Goal: Transaction & Acquisition: Purchase product/service

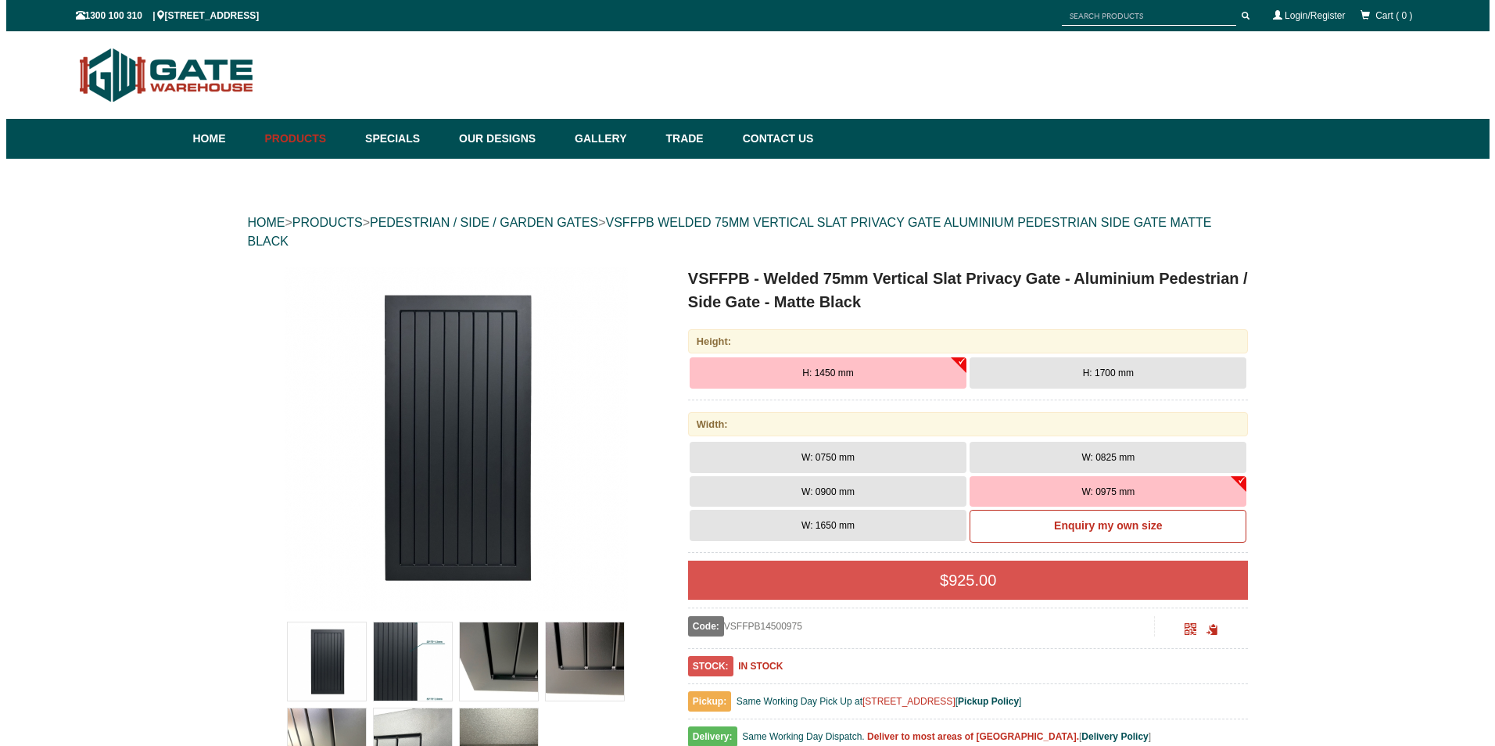
scroll to position [39, 0]
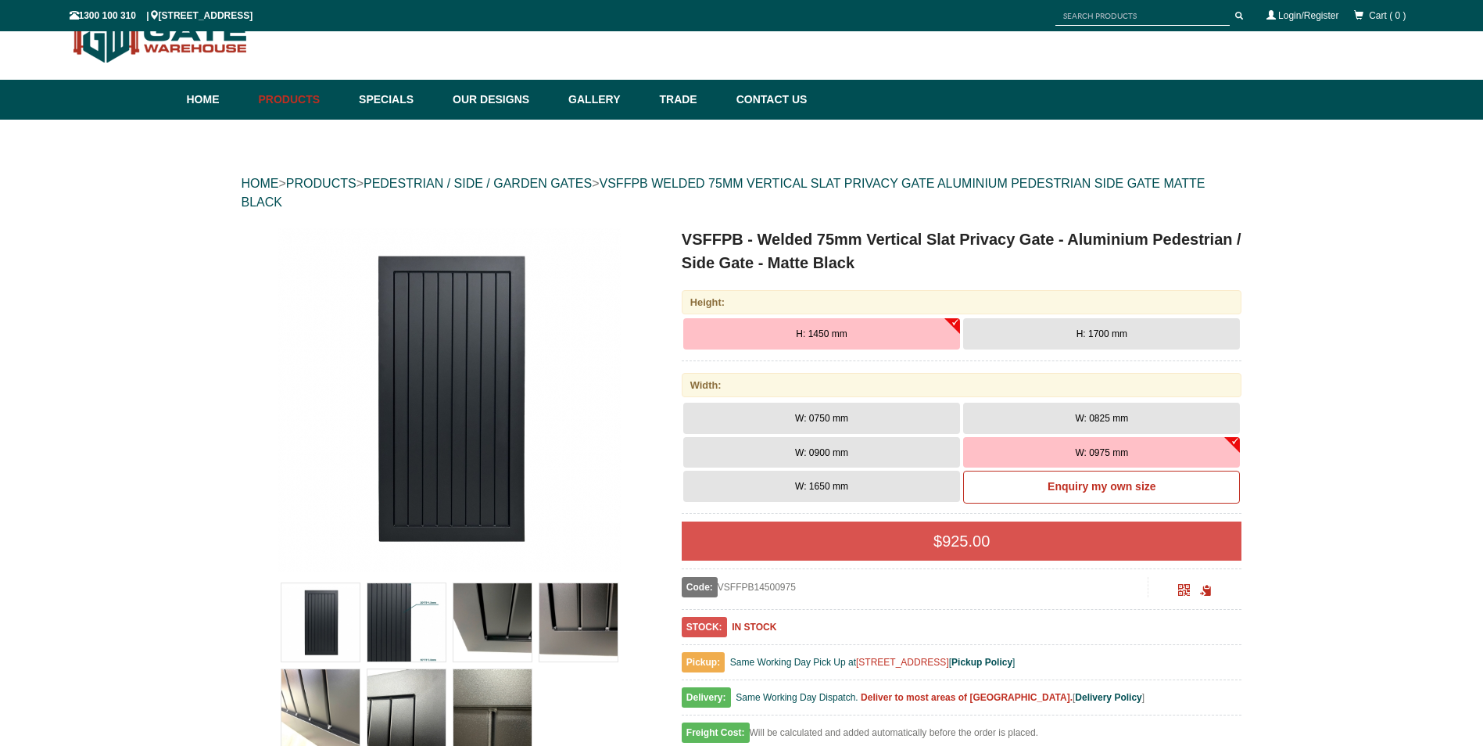
click at [379, 625] on img at bounding box center [407, 622] width 78 height 78
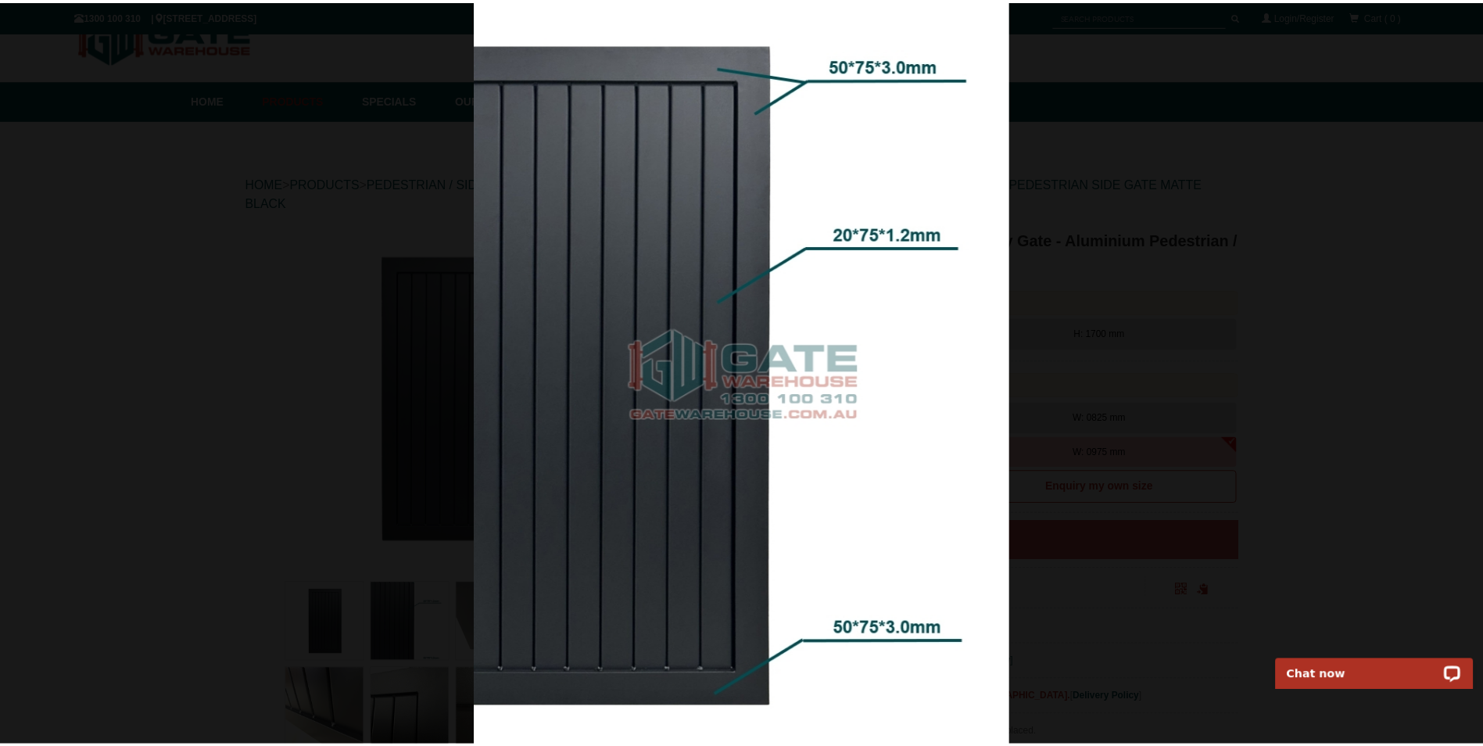
scroll to position [0, 0]
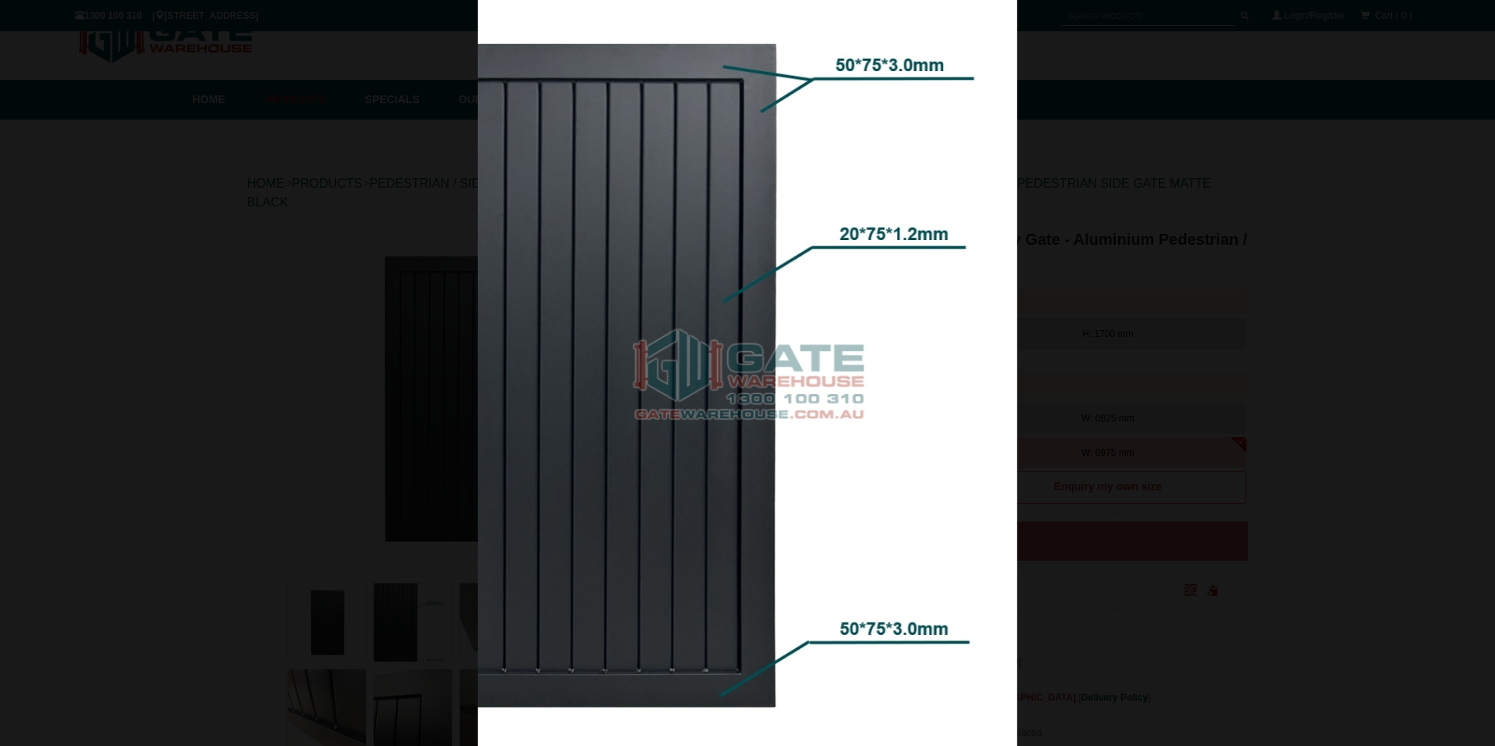
click at [975, 610] on img at bounding box center [748, 373] width 540 height 746
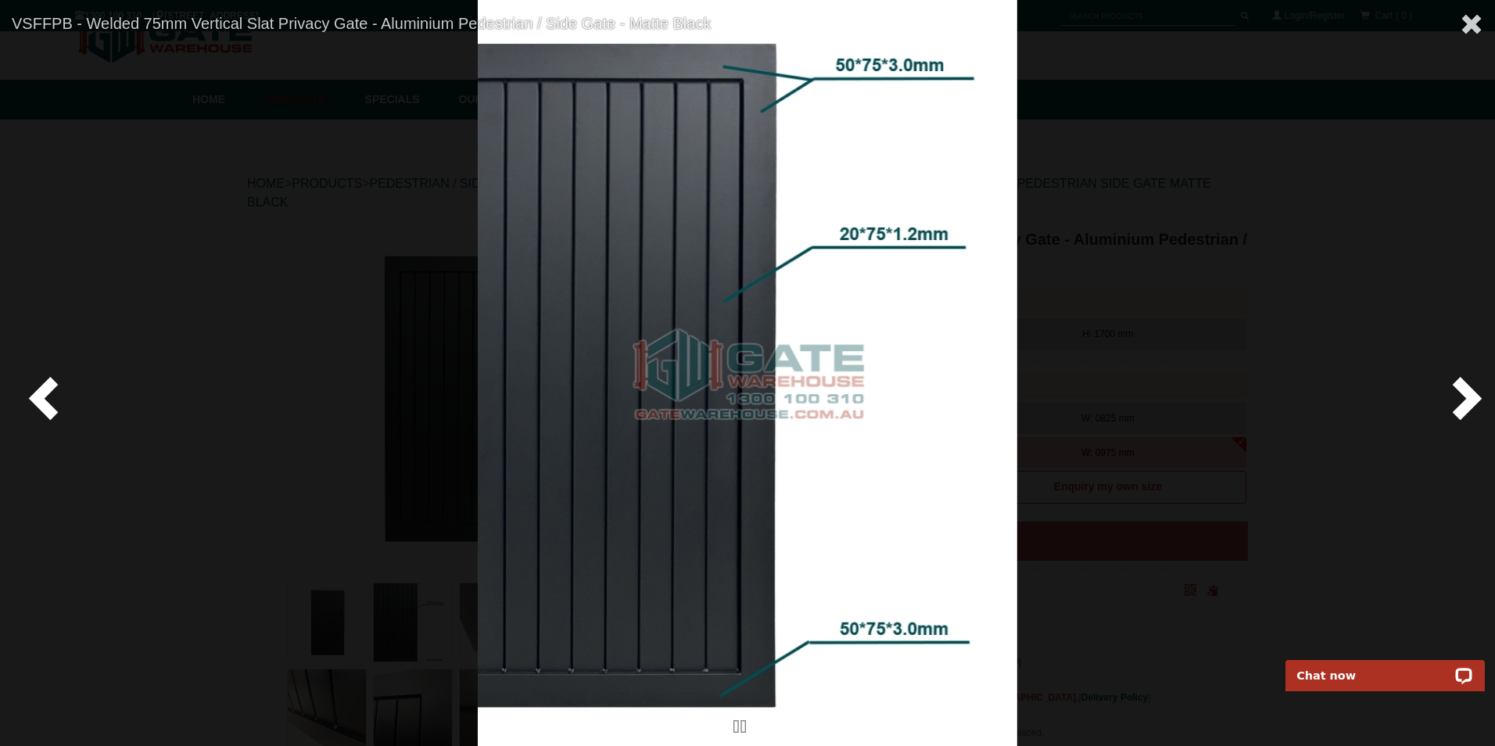
click at [1472, 396] on span at bounding box center [1463, 397] width 47 height 47
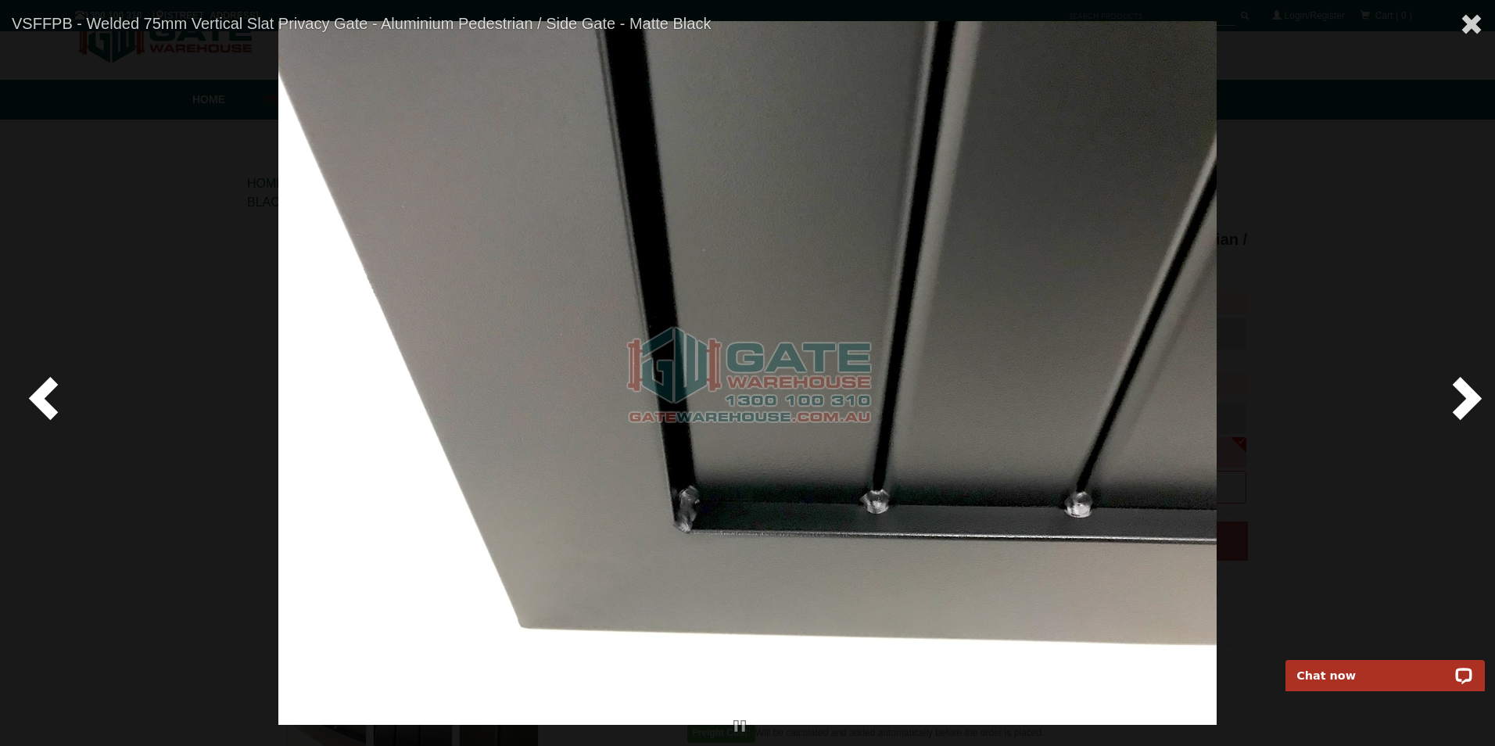
click at [1472, 396] on span at bounding box center [1463, 397] width 47 height 47
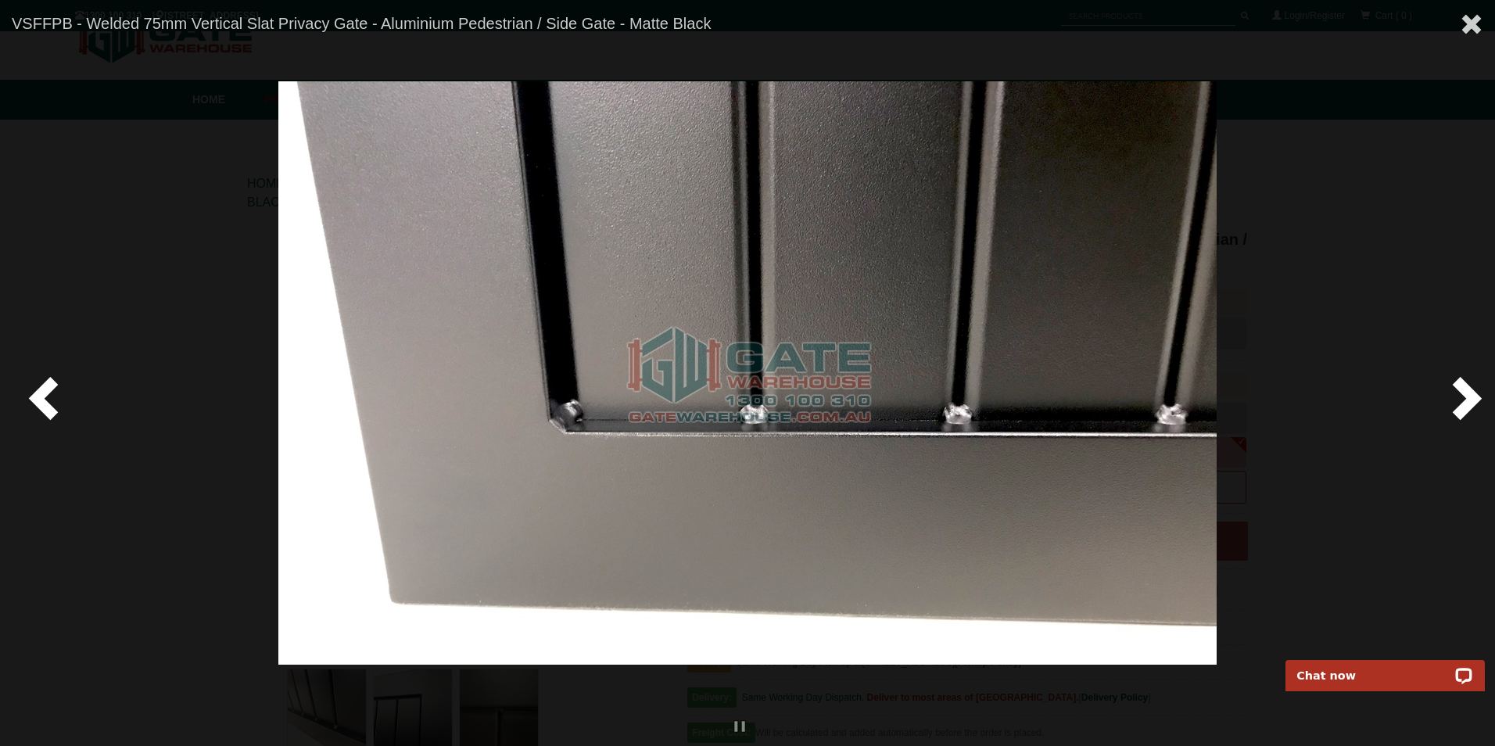
click at [1472, 396] on span at bounding box center [1463, 397] width 47 height 47
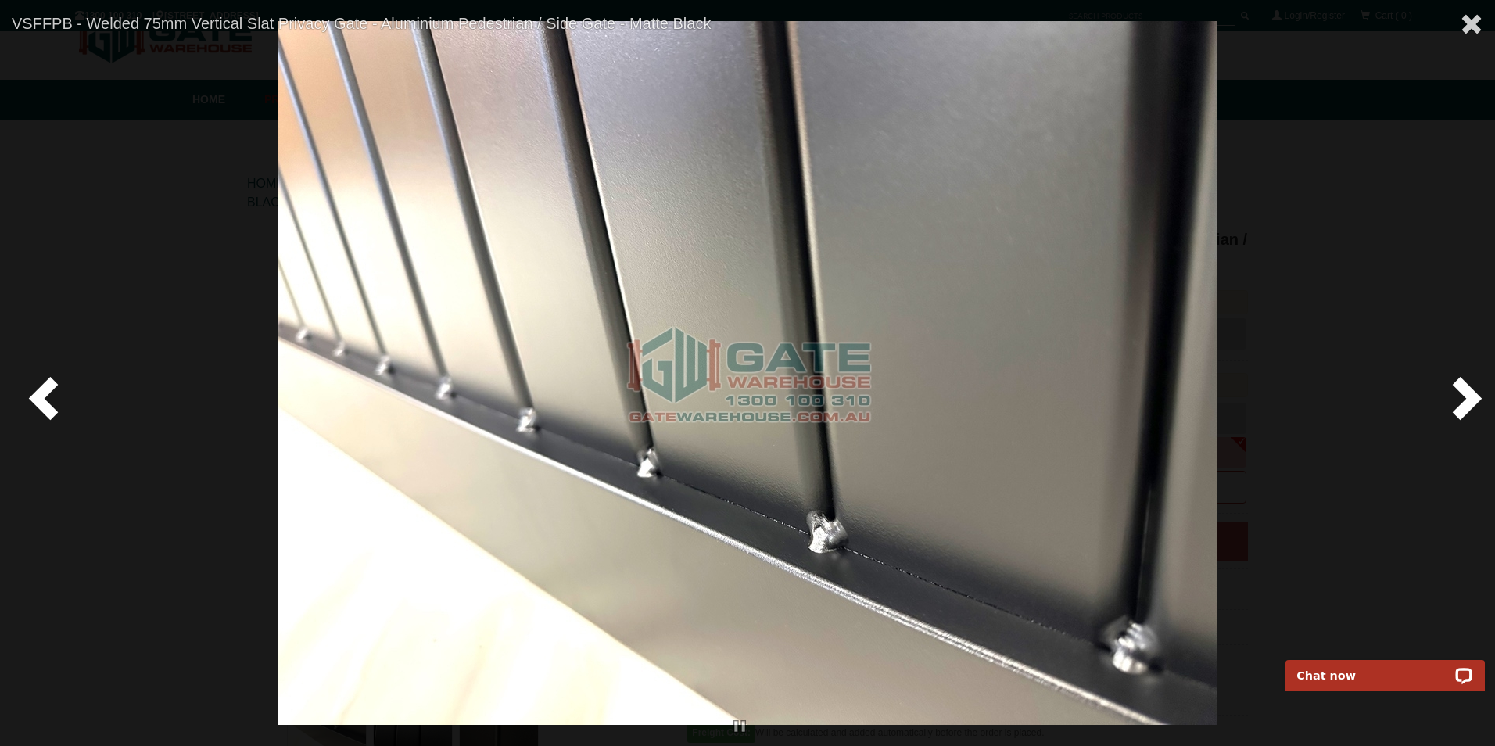
click at [1472, 396] on span at bounding box center [1463, 397] width 47 height 47
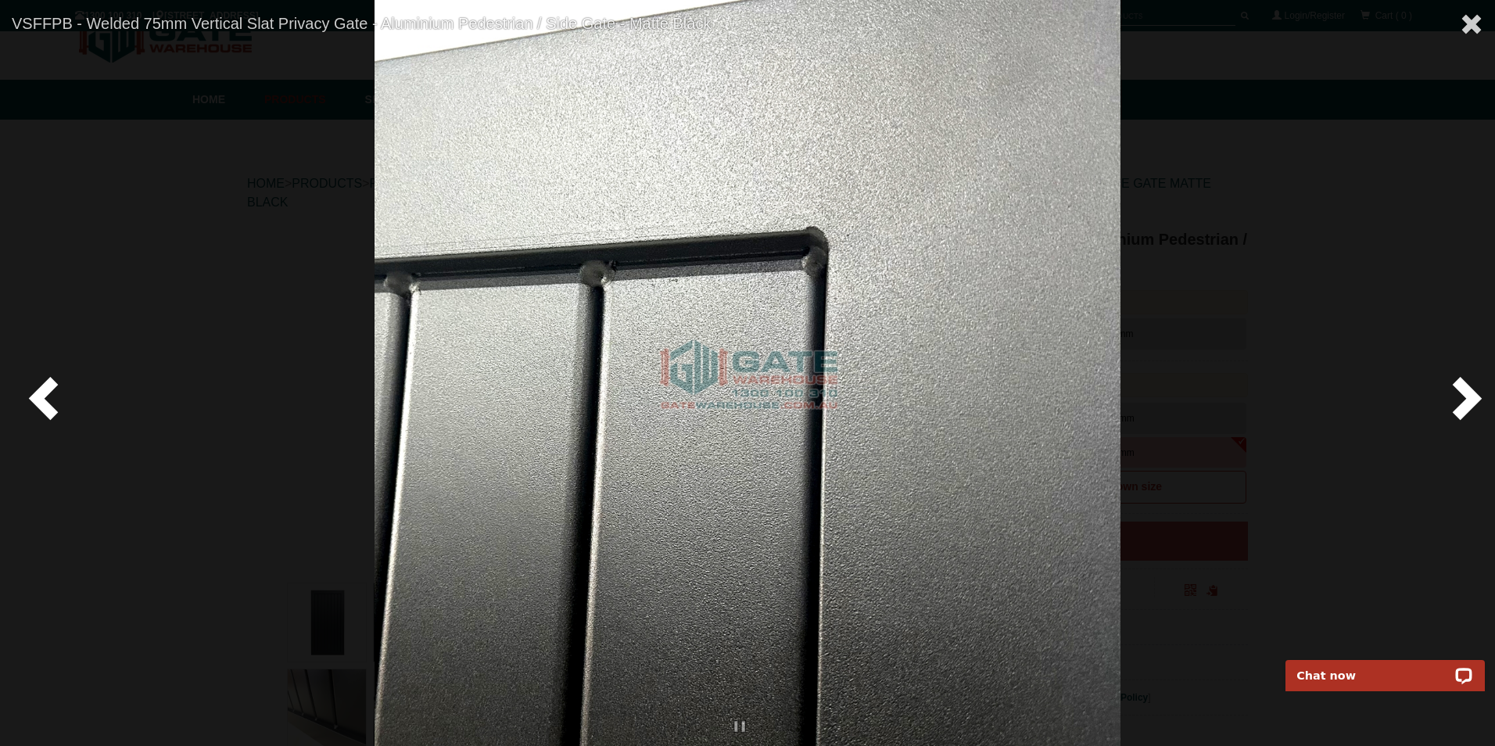
click at [1472, 396] on span at bounding box center [1463, 397] width 47 height 47
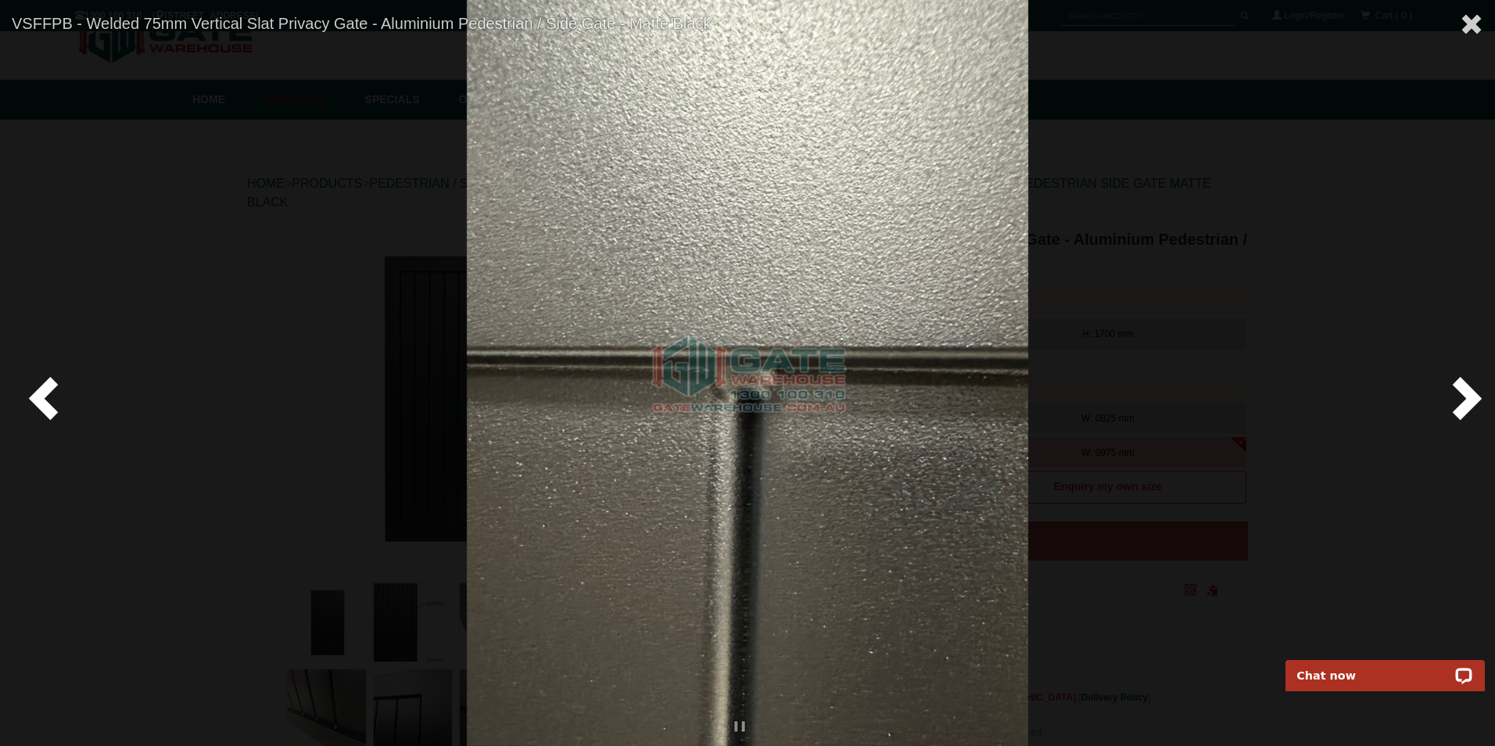
click at [1472, 396] on span at bounding box center [1463, 397] width 47 height 47
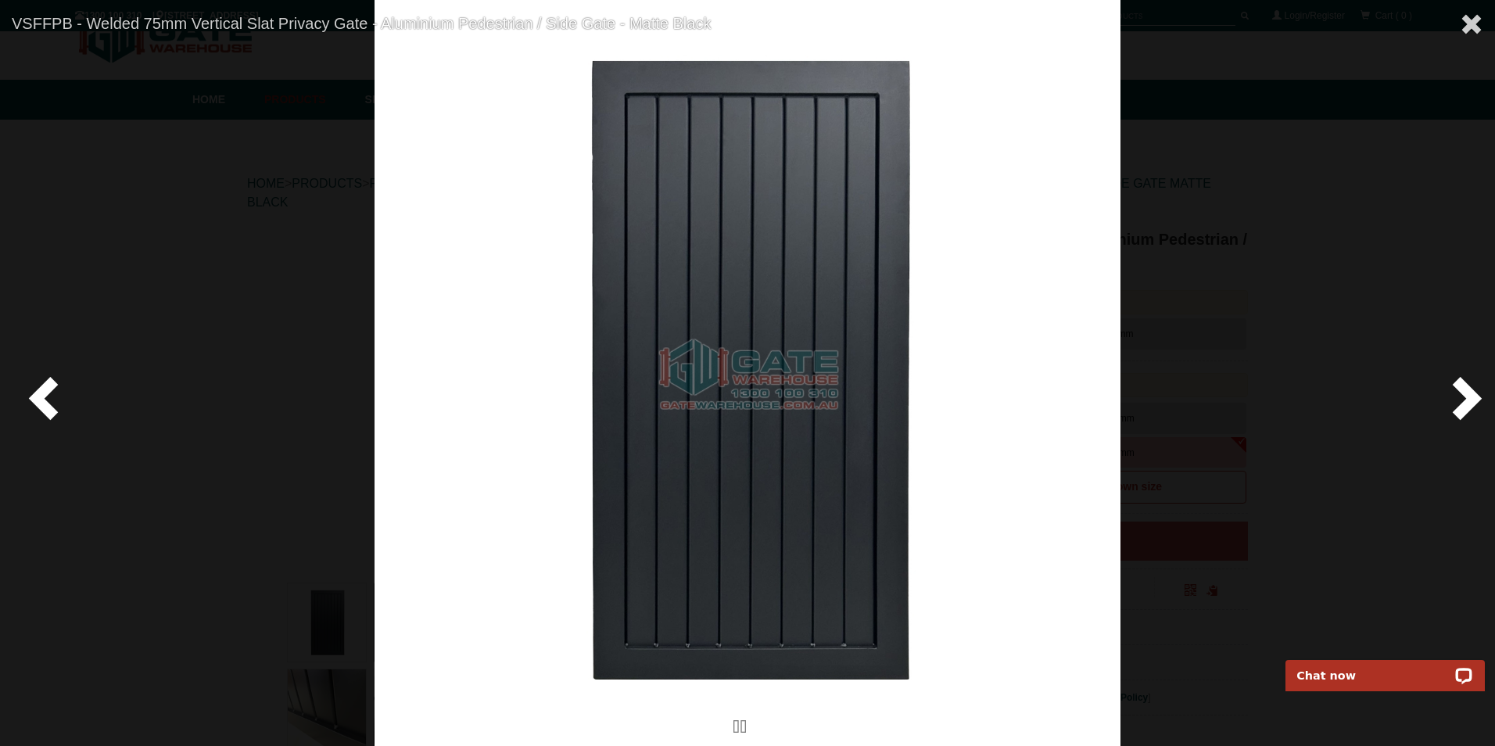
click at [1472, 396] on span at bounding box center [1463, 397] width 47 height 47
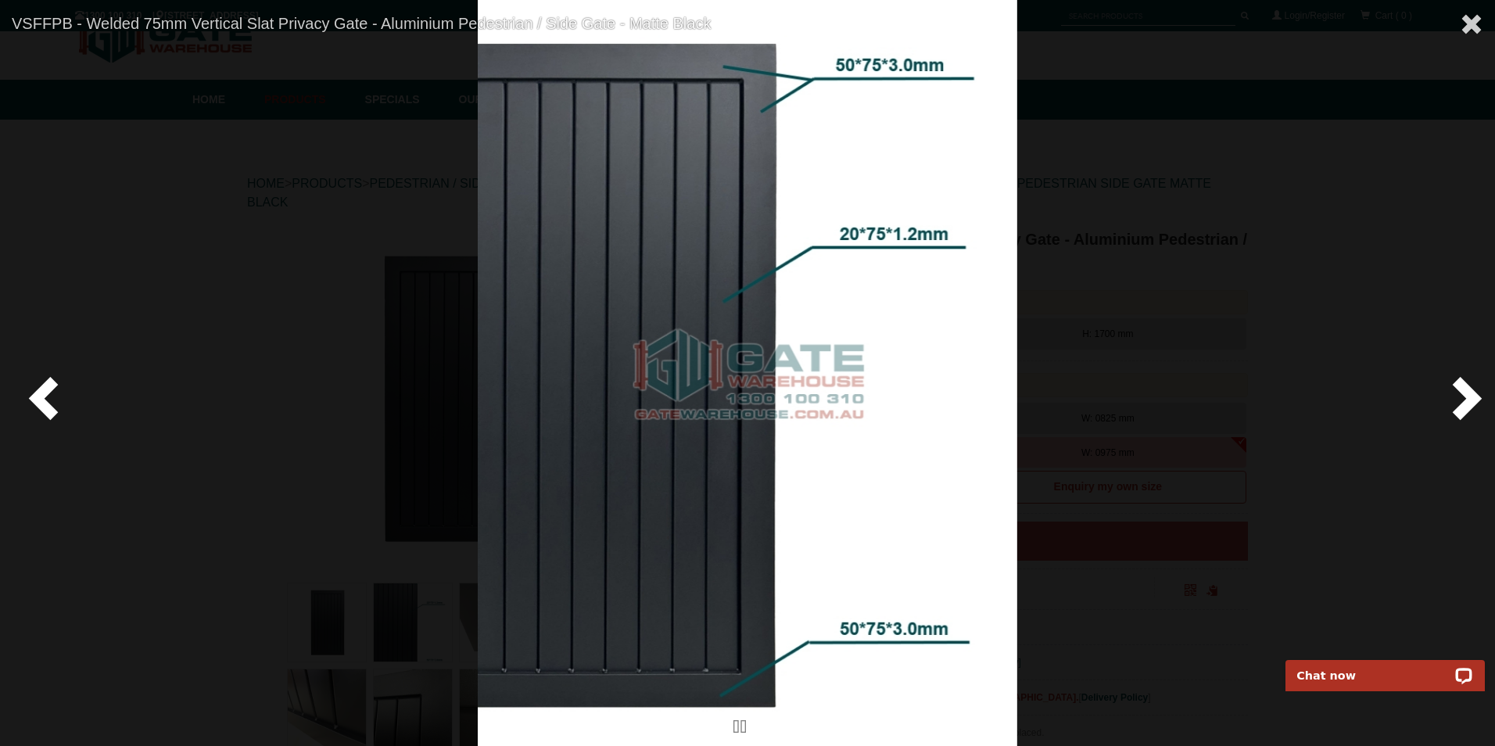
click at [1472, 396] on span at bounding box center [1463, 397] width 47 height 47
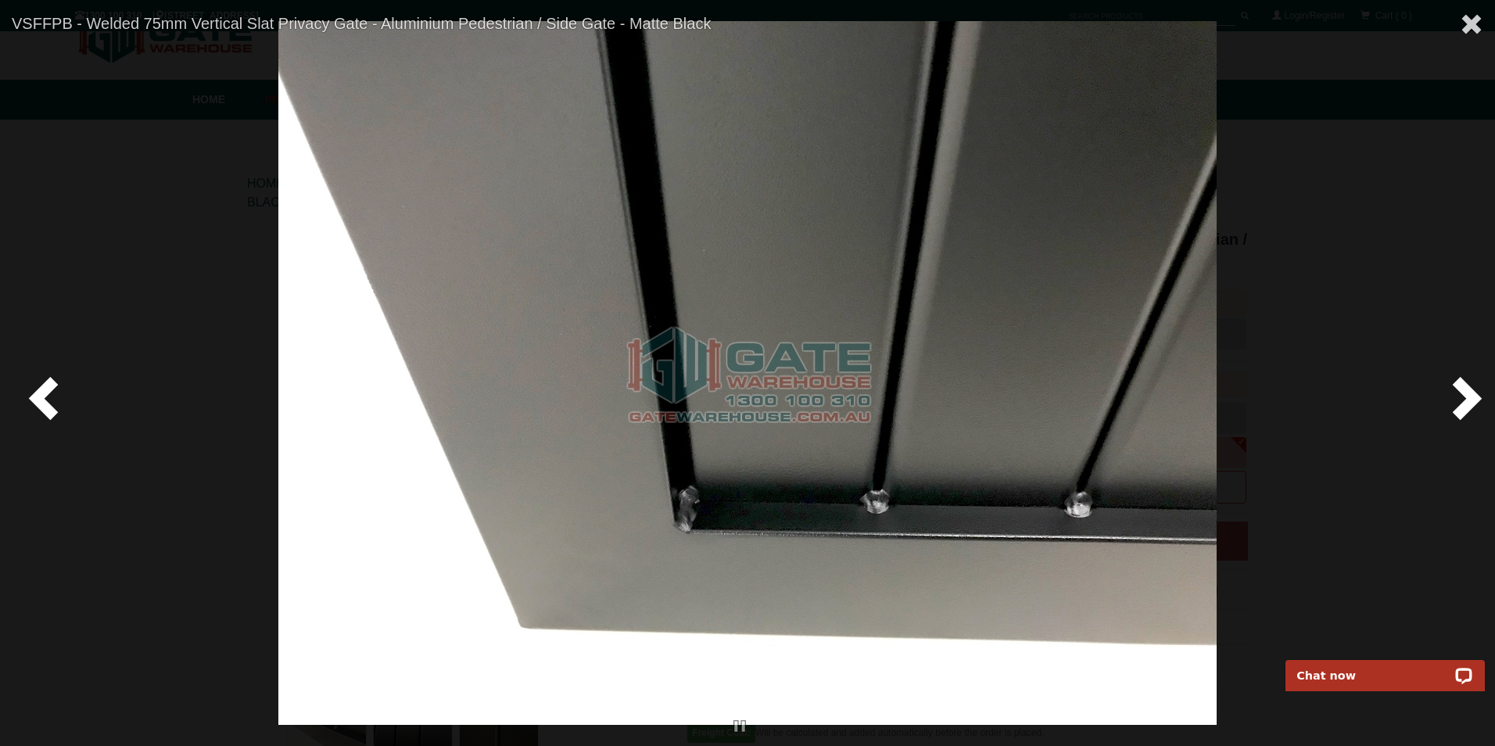
click at [1472, 396] on span at bounding box center [1463, 397] width 47 height 47
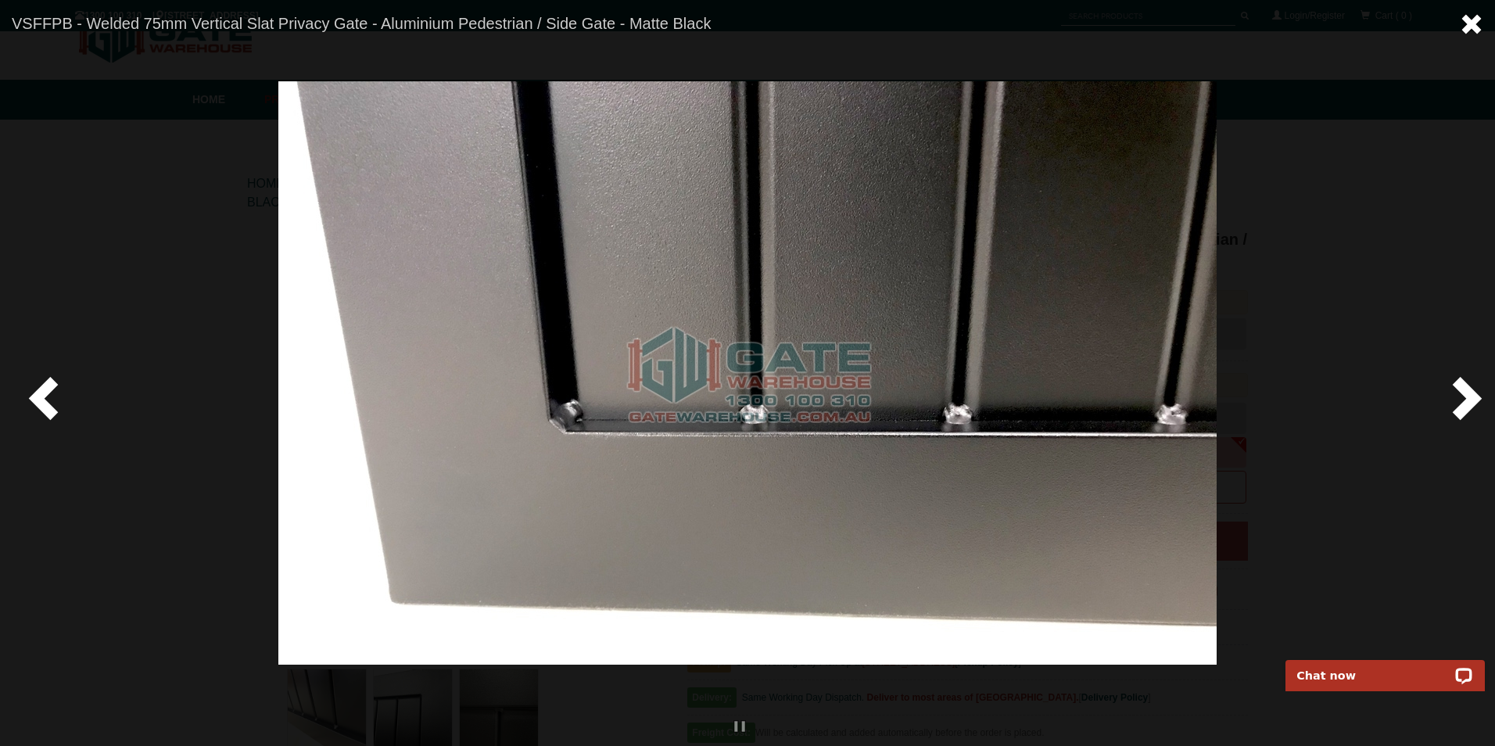
click at [1466, 28] on span at bounding box center [1471, 24] width 23 height 23
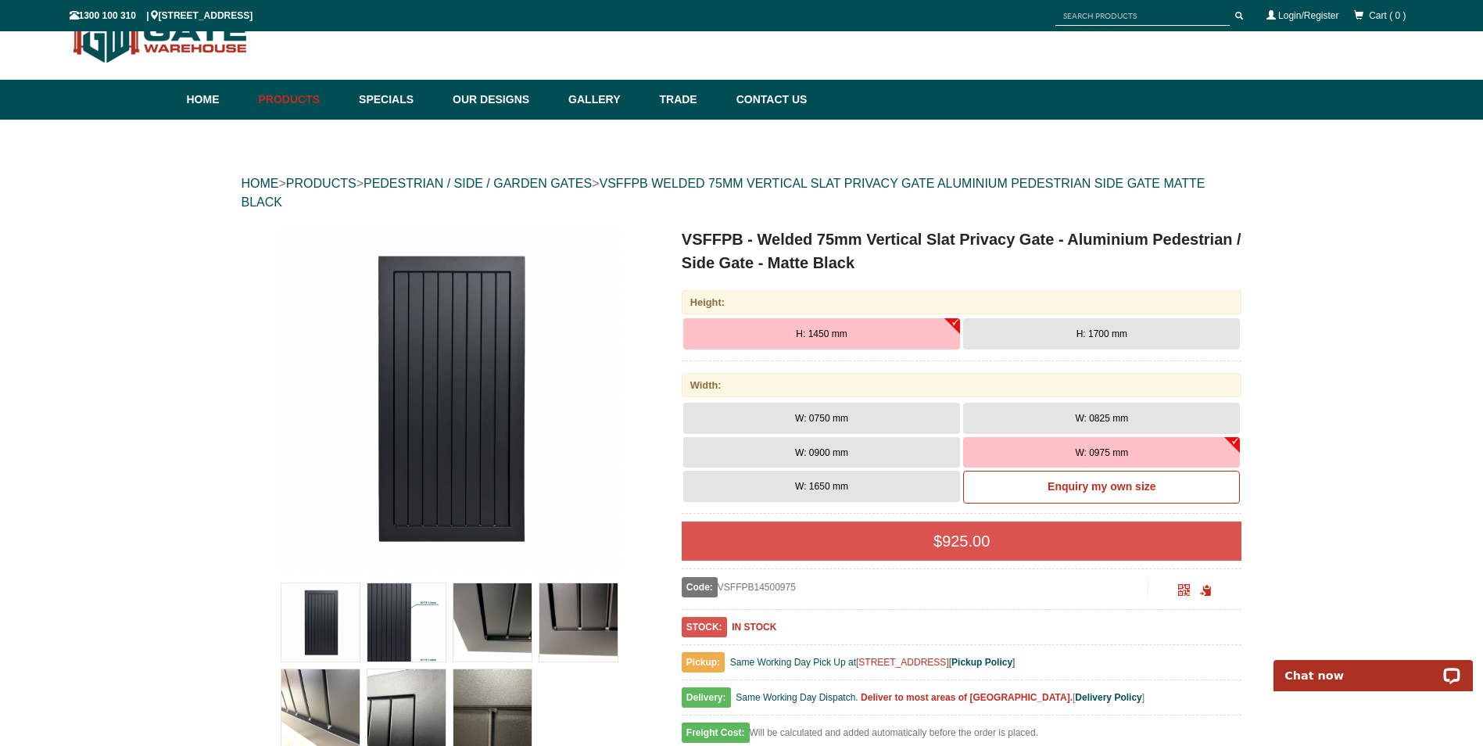
click at [1171, 339] on button "H: 1700 mm" at bounding box center [1101, 333] width 277 height 31
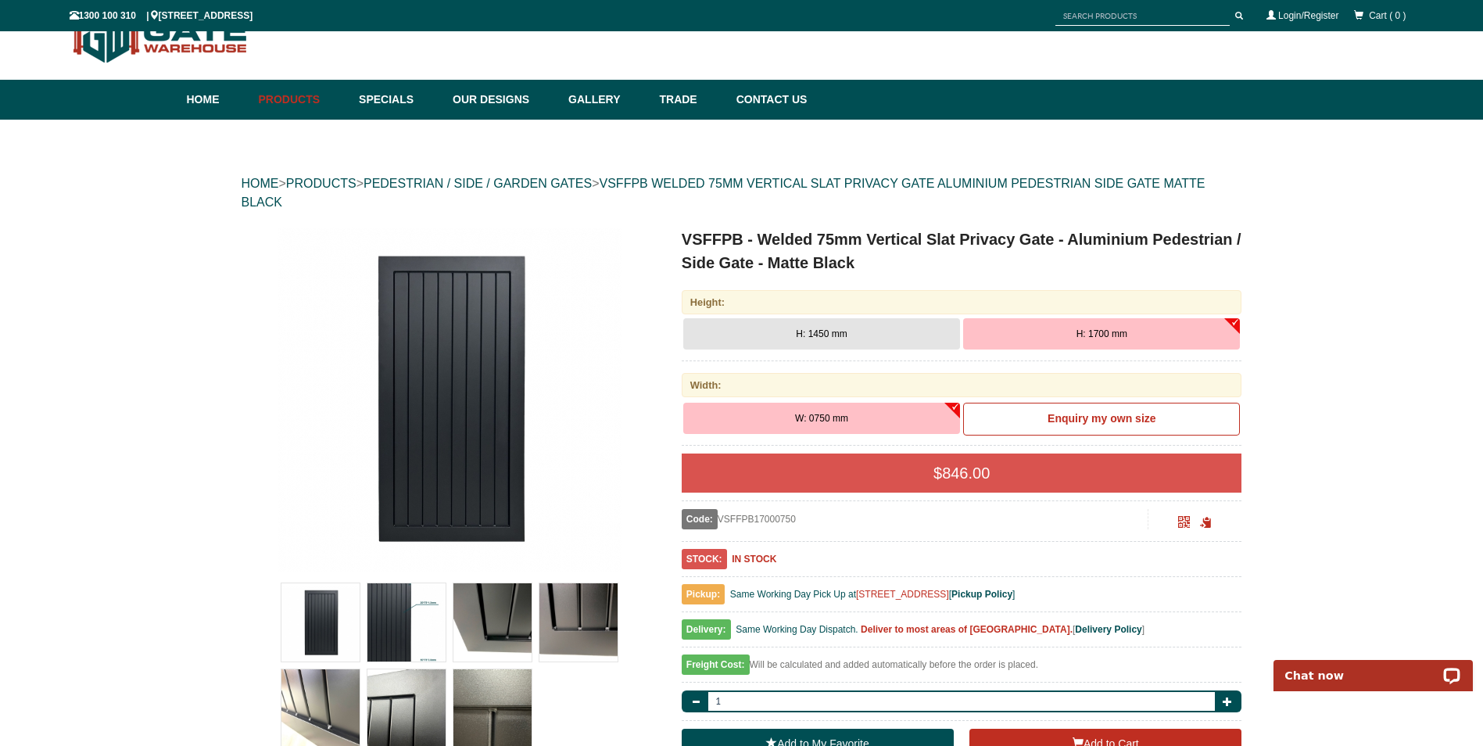
click at [812, 425] on button "W: 0750 mm" at bounding box center [821, 418] width 277 height 31
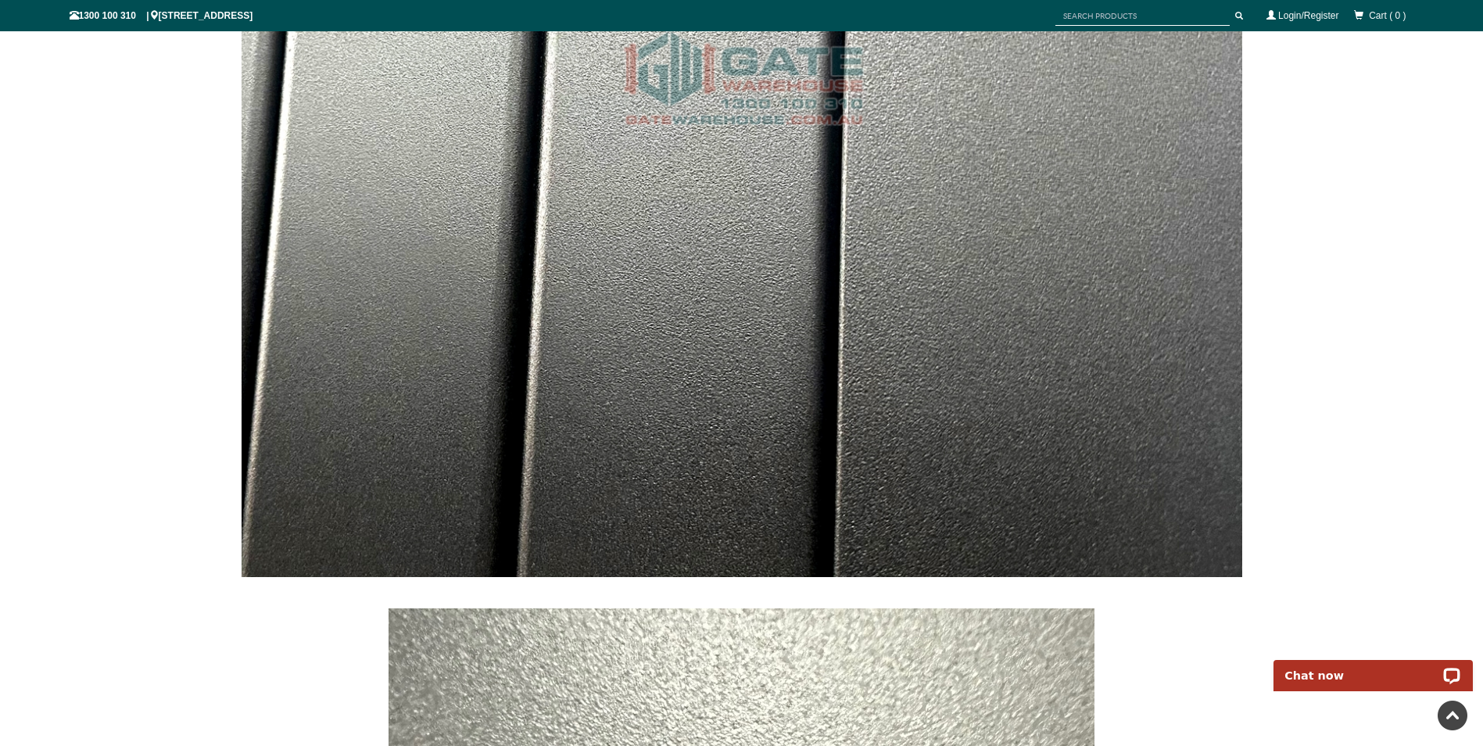
scroll to position [5435, 0]
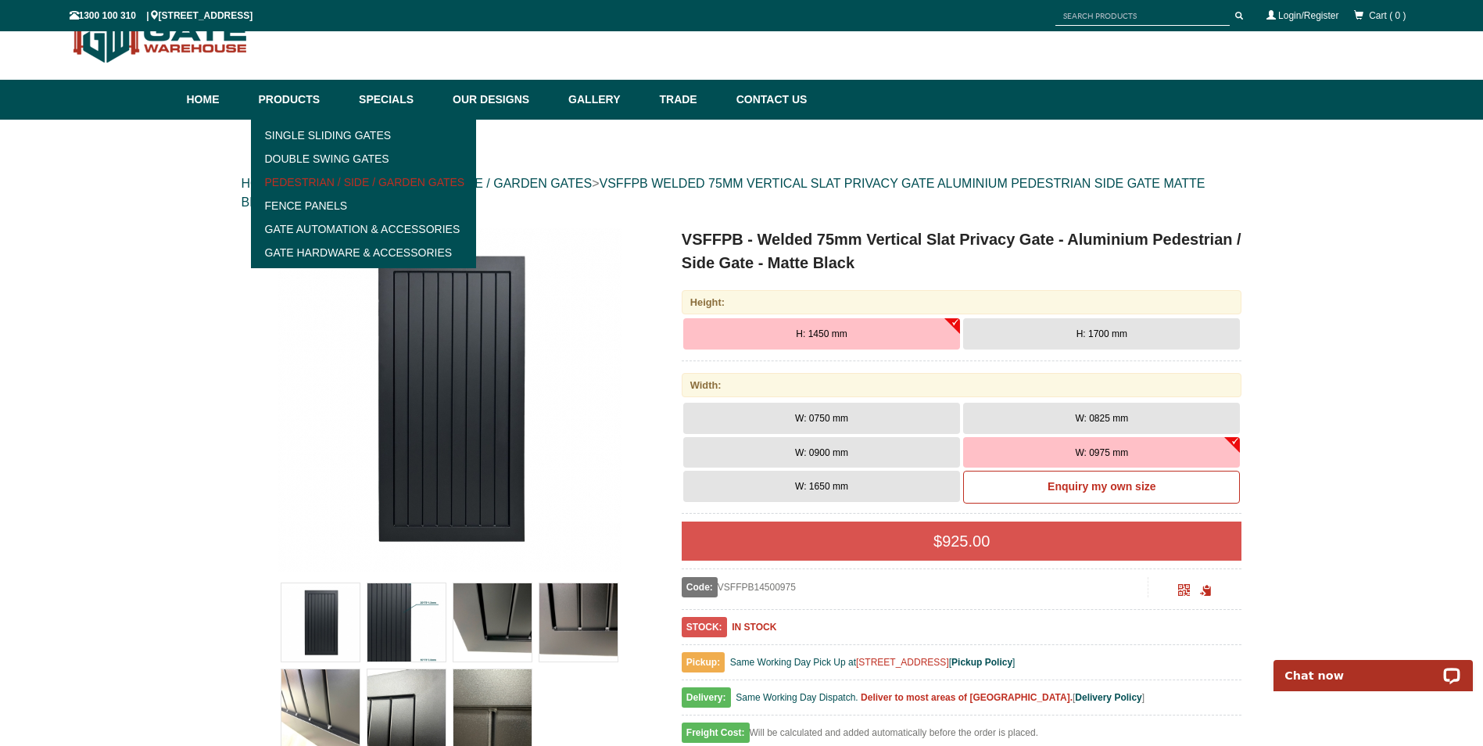
click at [393, 182] on link "Pedestrian / Side / Garden Gates" at bounding box center [364, 181] width 217 height 23
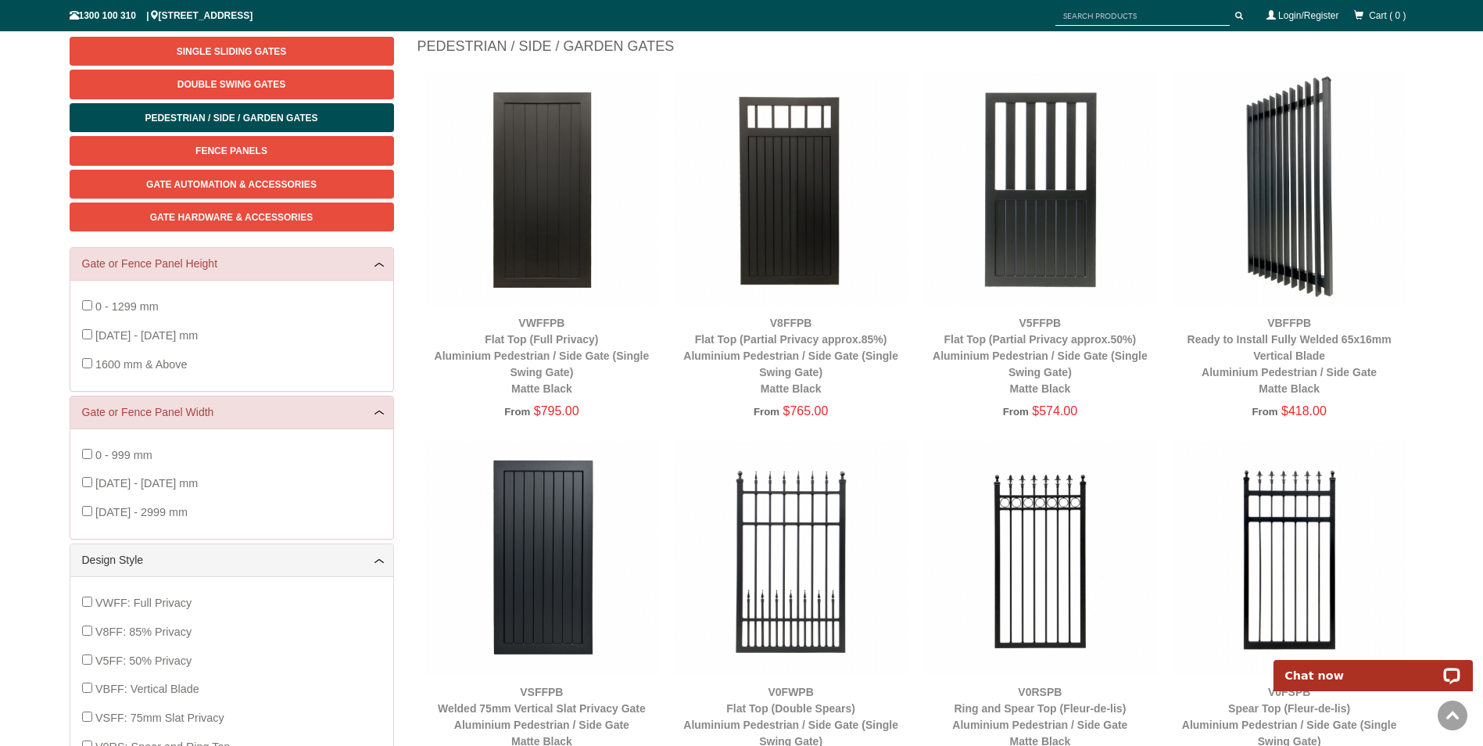
scroll to position [195, 0]
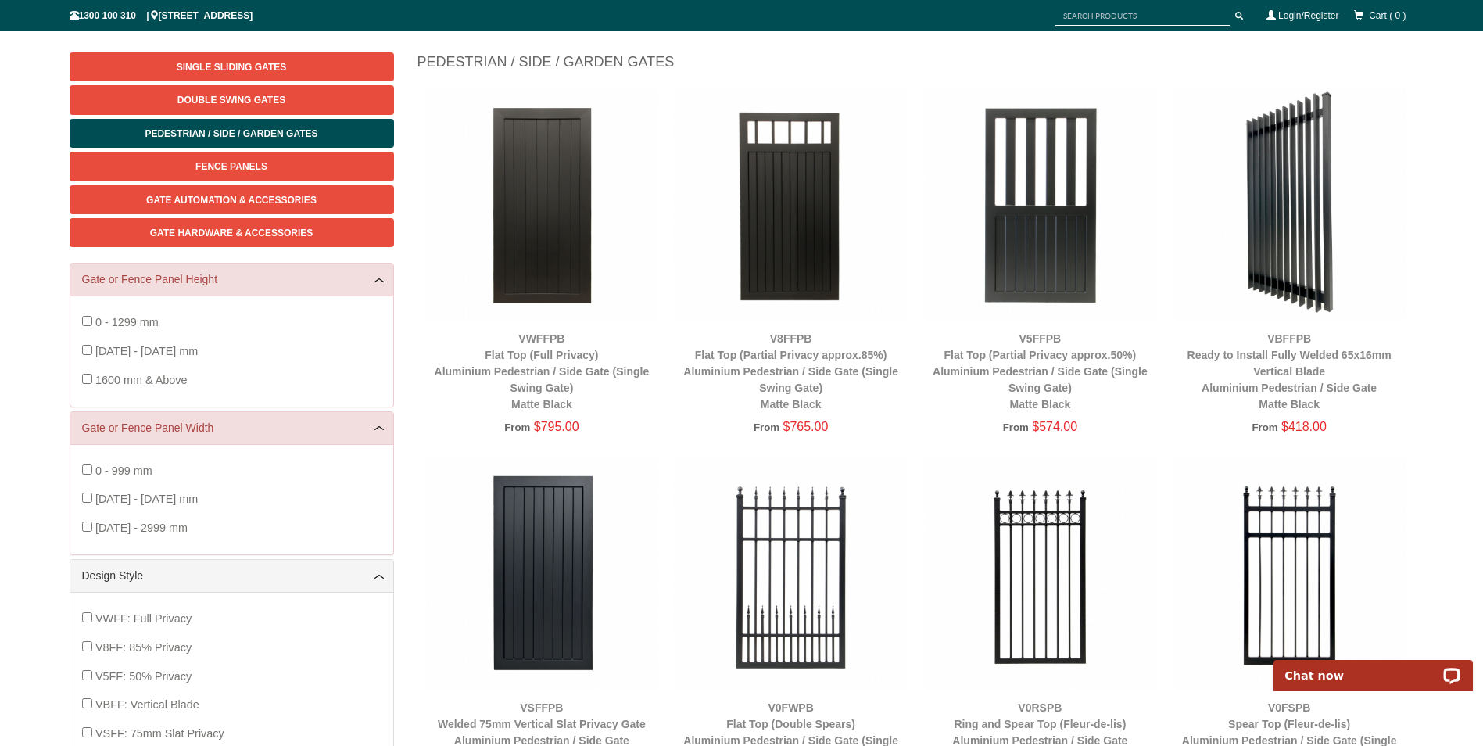
click at [552, 228] on img at bounding box center [542, 205] width 234 height 234
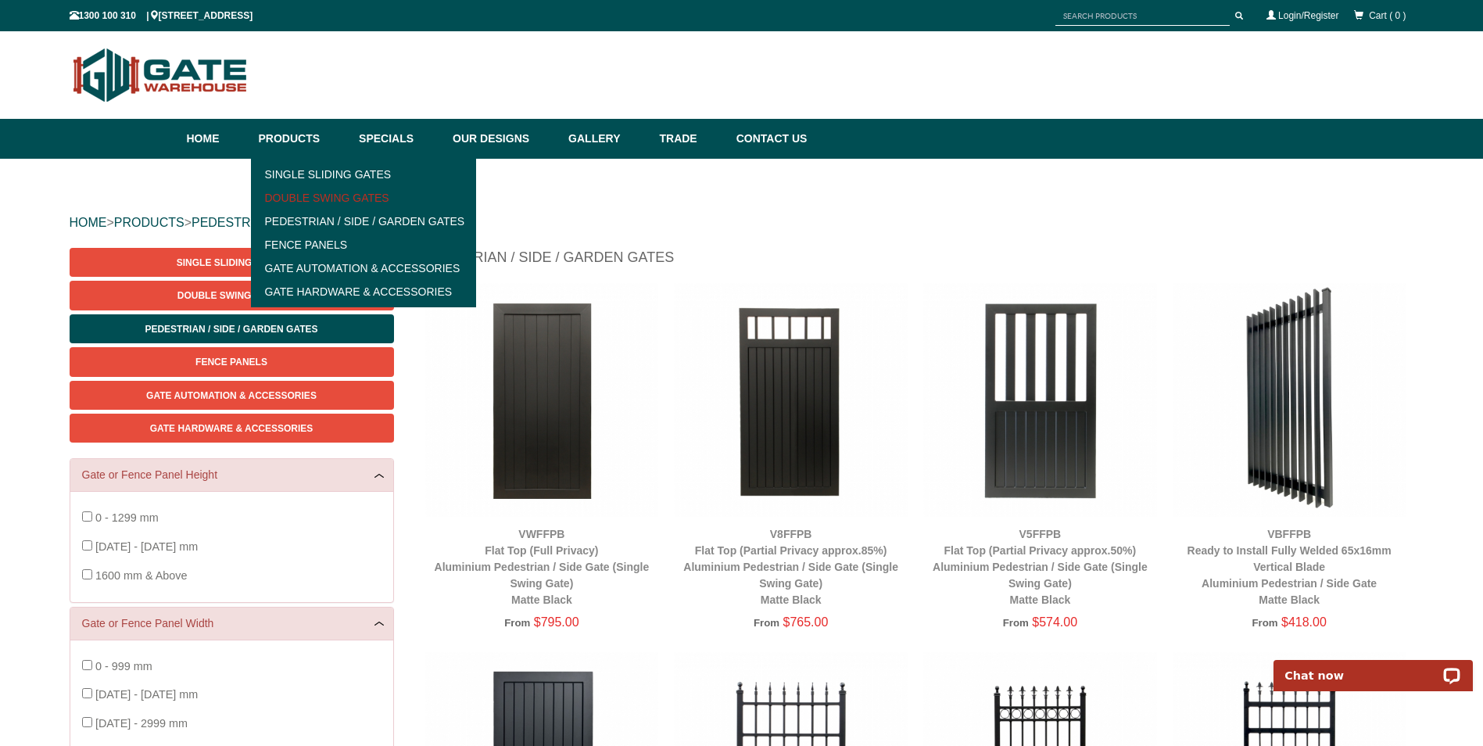
click at [307, 197] on link "Double Swing Gates" at bounding box center [364, 197] width 217 height 23
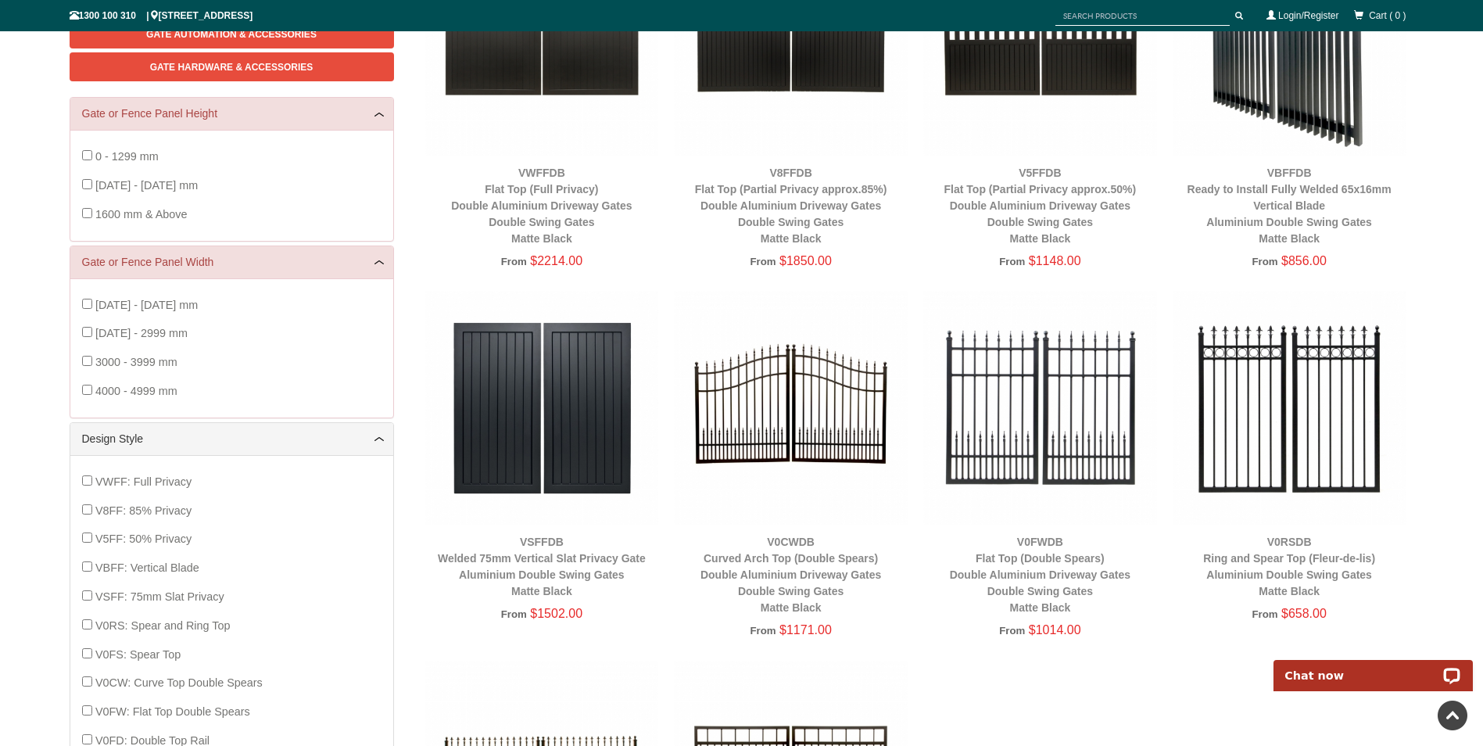
scroll to position [274, 0]
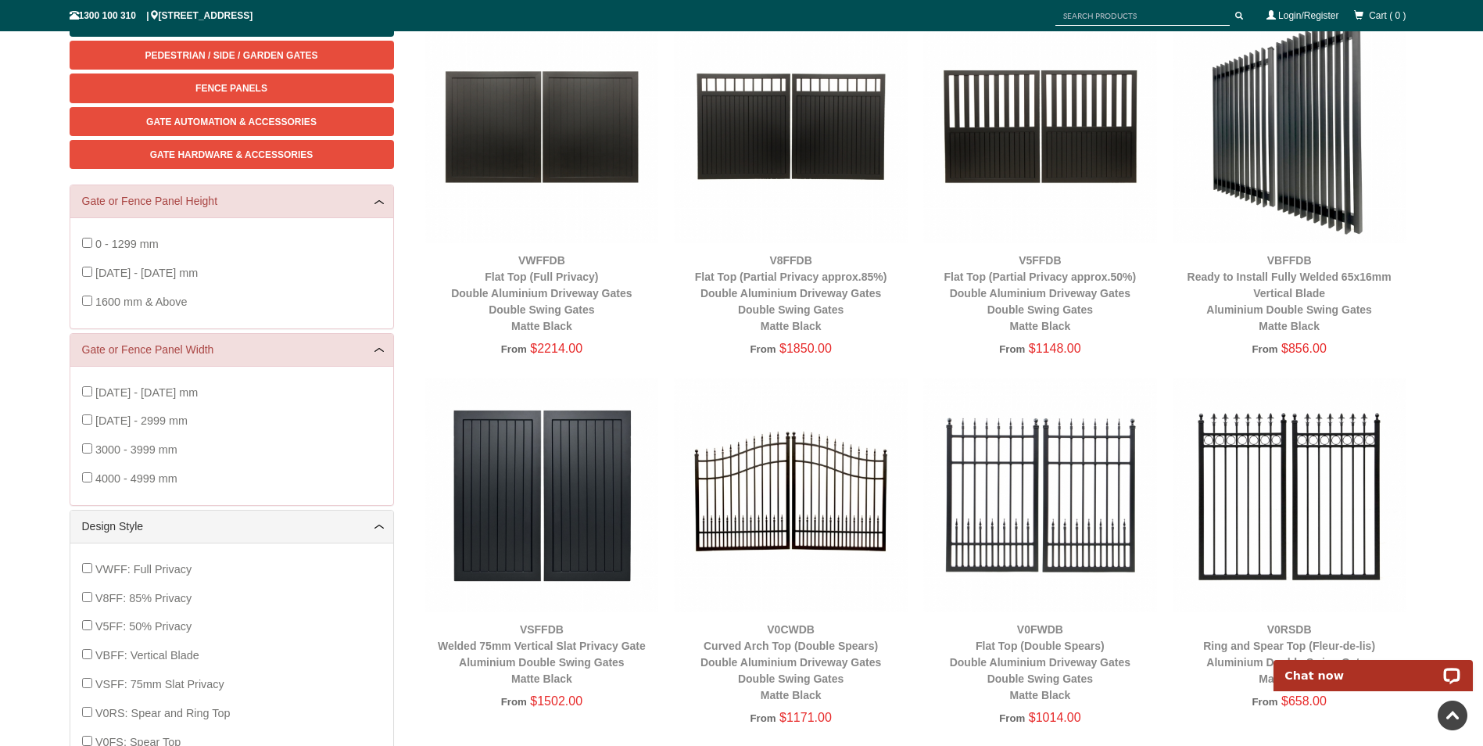
click at [582, 488] on img at bounding box center [542, 495] width 234 height 234
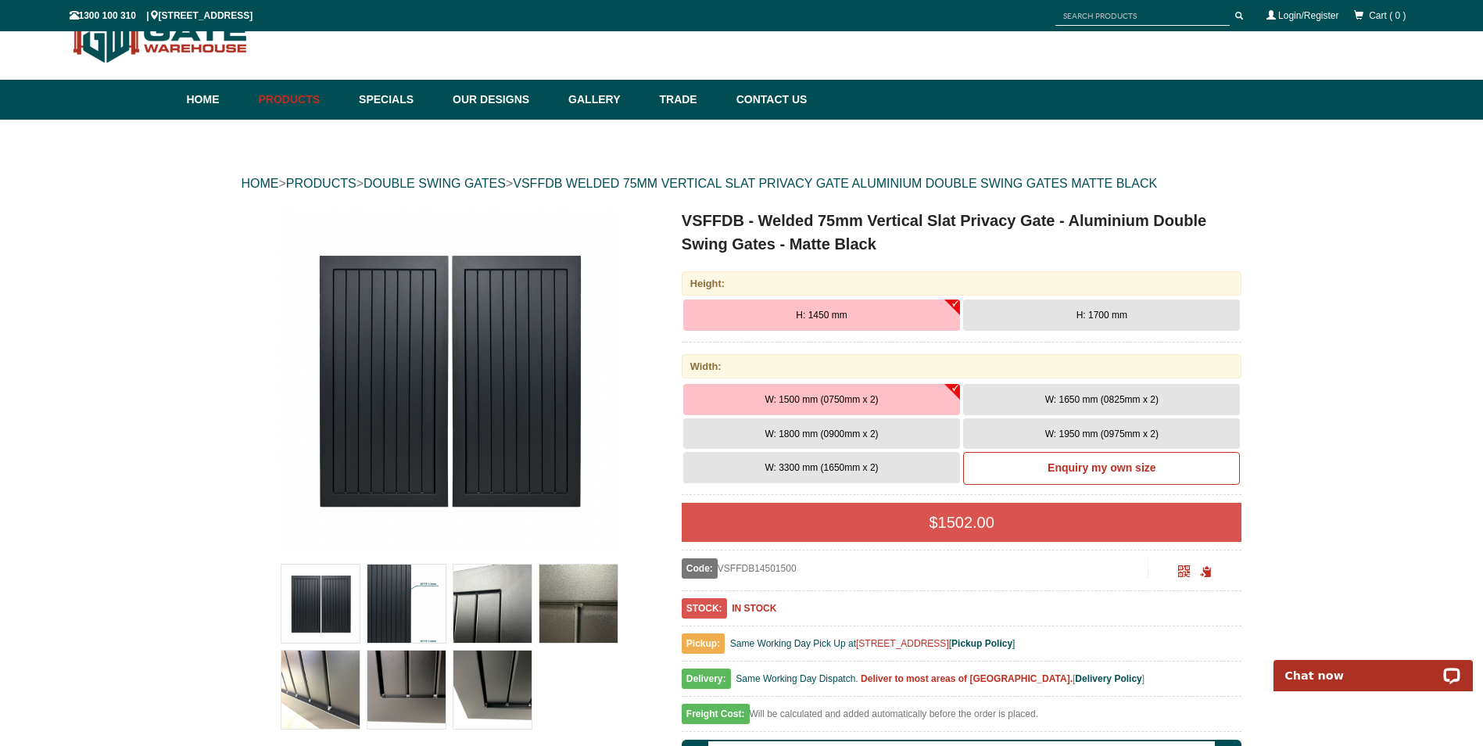
click at [1078, 318] on span "H: 1700 mm" at bounding box center [1102, 315] width 51 height 11
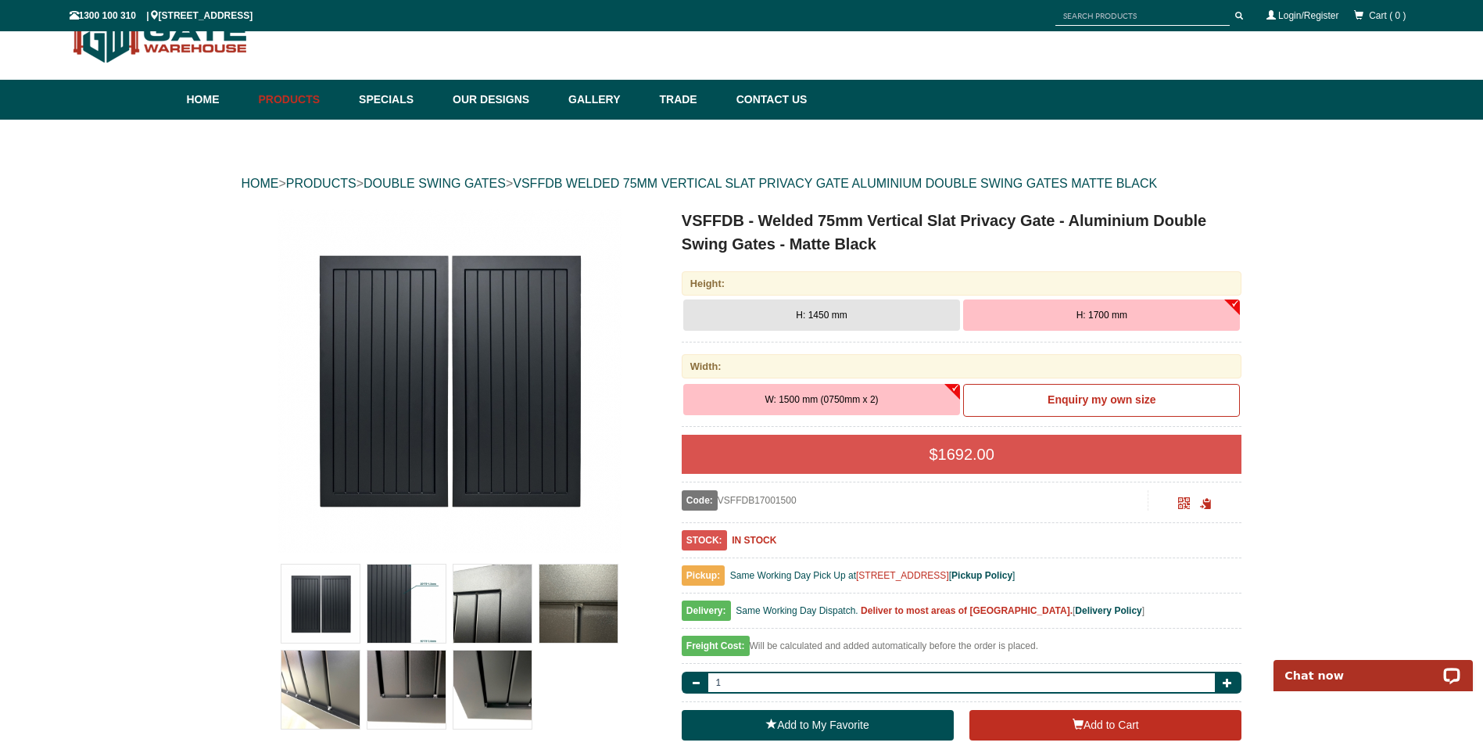
scroll to position [117, 0]
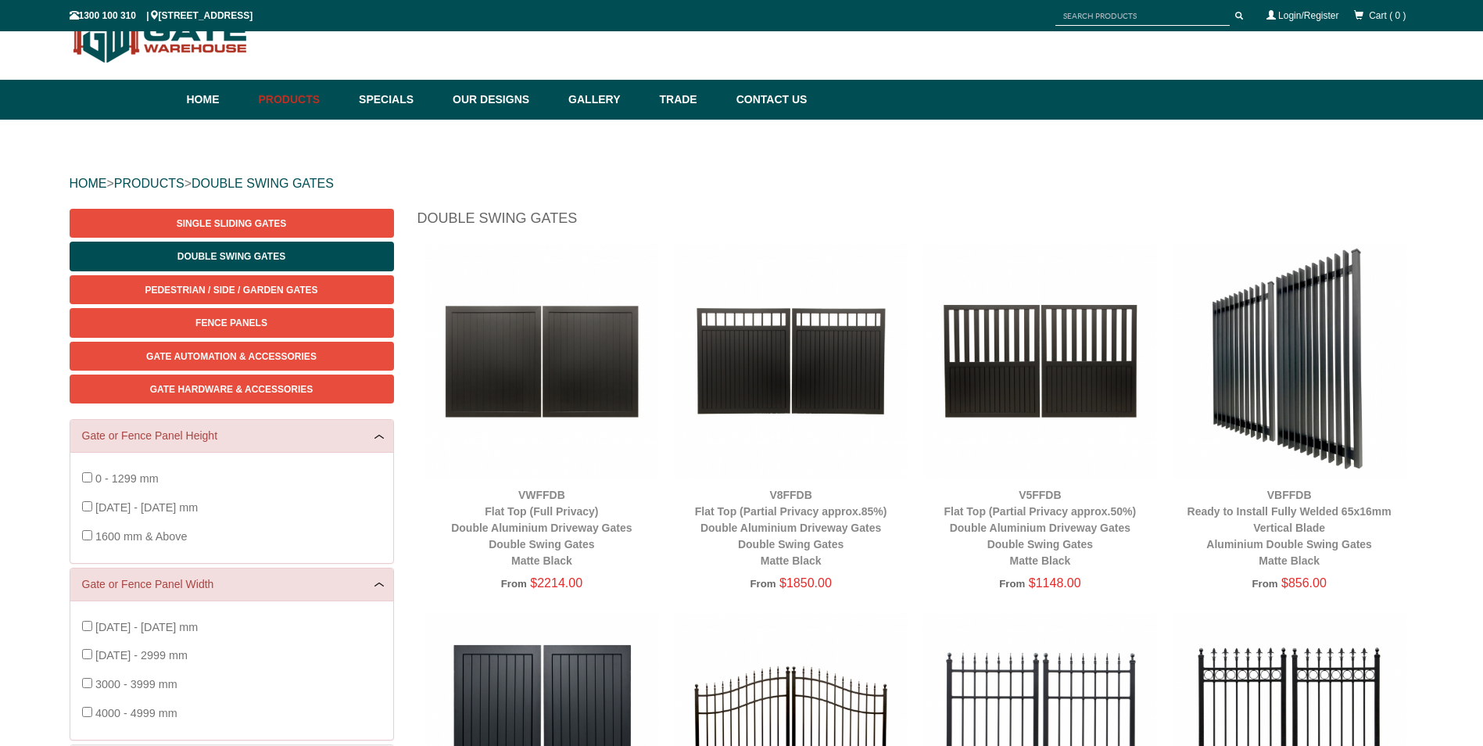
scroll to position [274, 0]
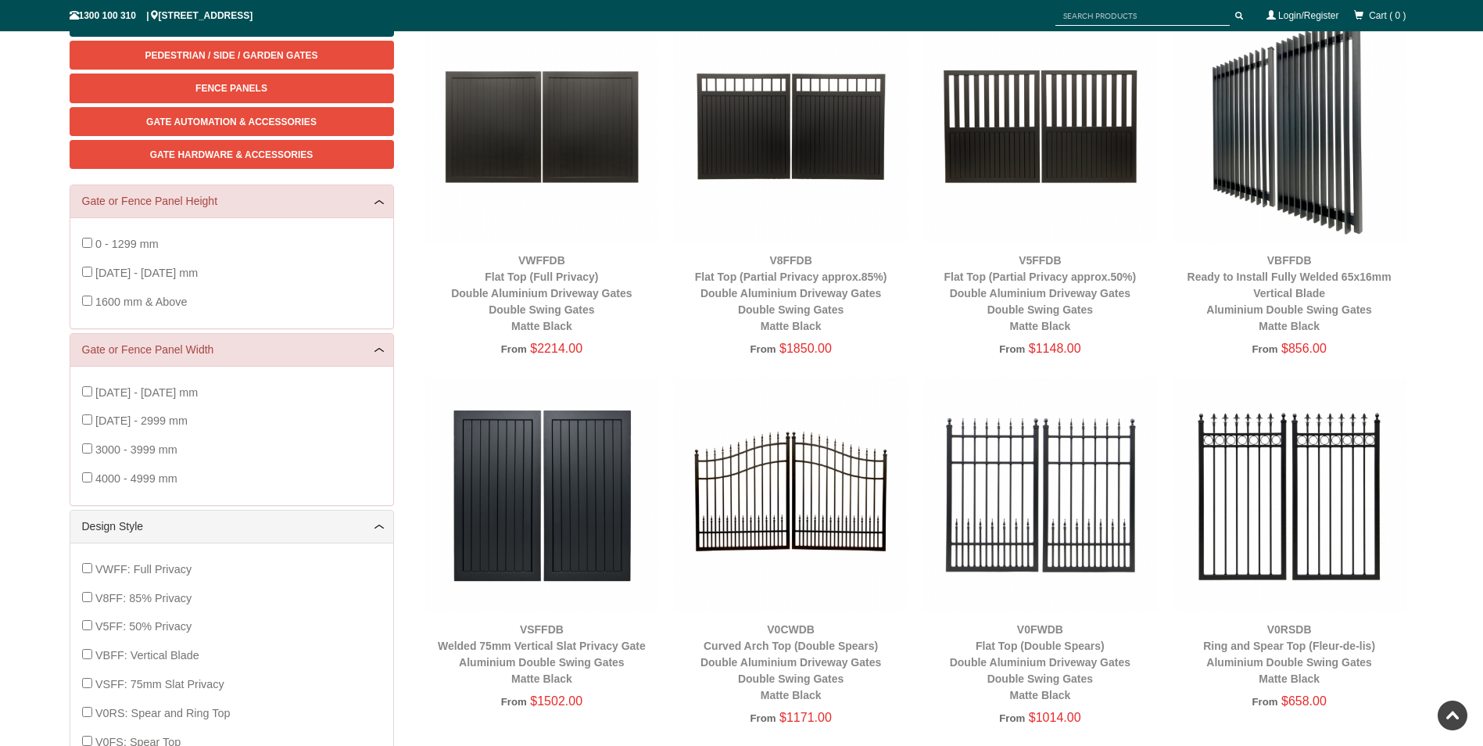
click at [566, 350] on span "$2214.00" at bounding box center [556, 348] width 52 height 13
click at [530, 170] on img at bounding box center [542, 126] width 234 height 234
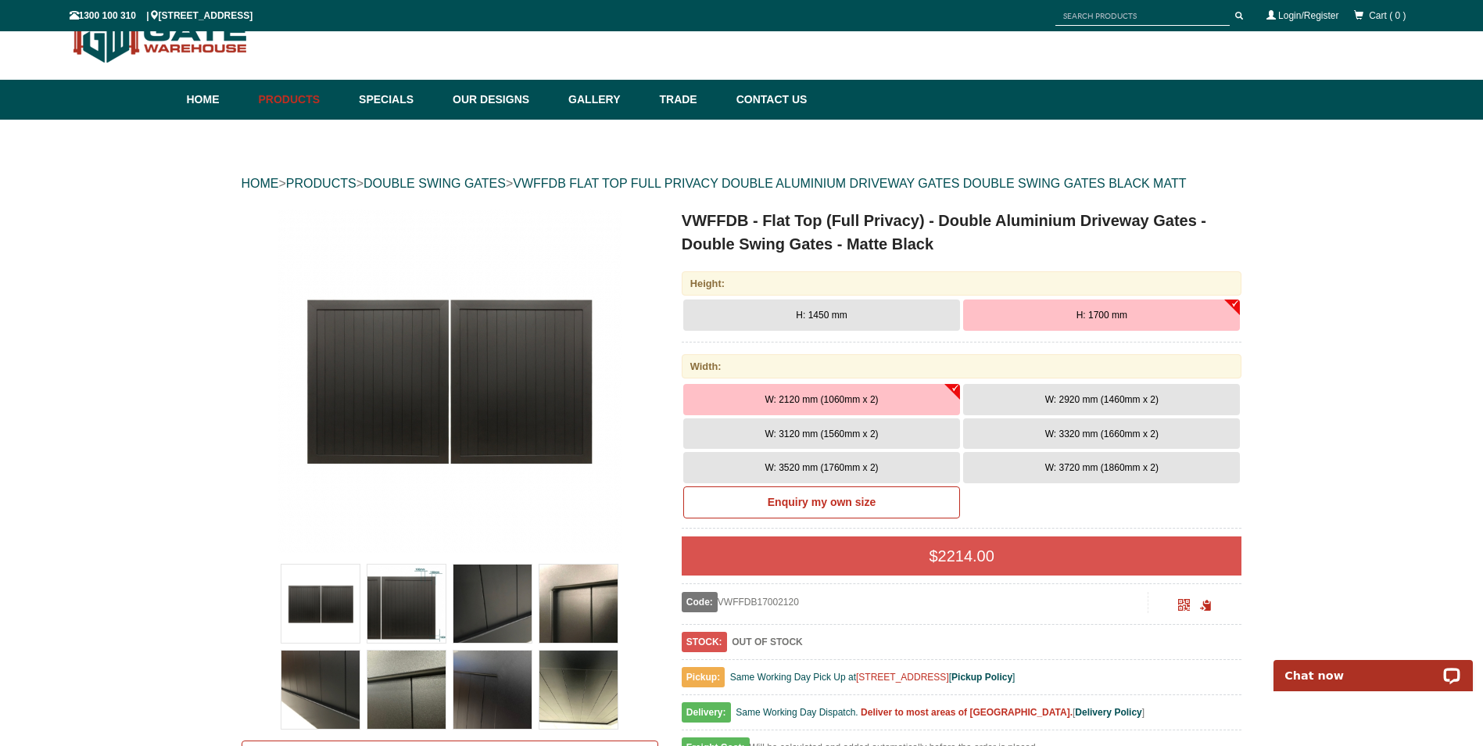
click at [594, 606] on img at bounding box center [579, 604] width 78 height 78
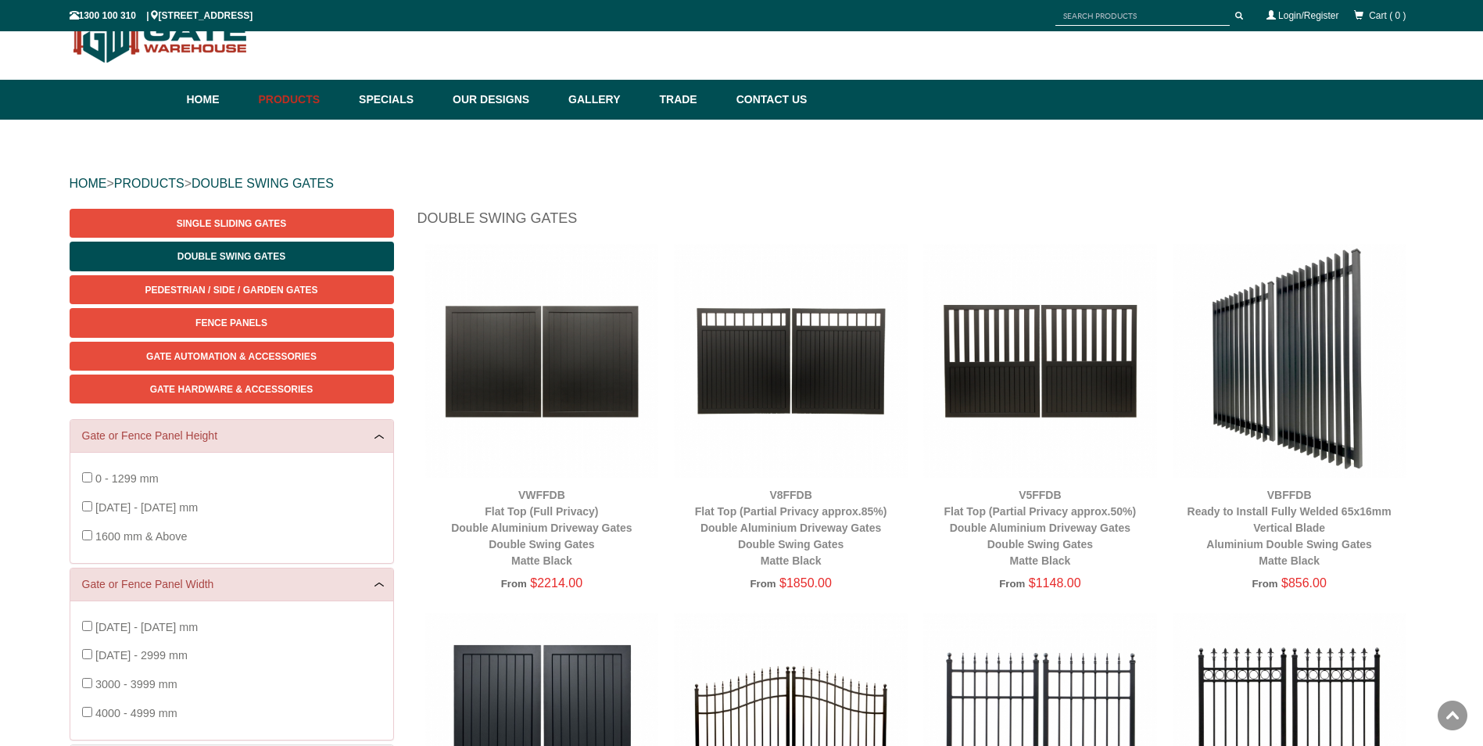
scroll to position [274, 0]
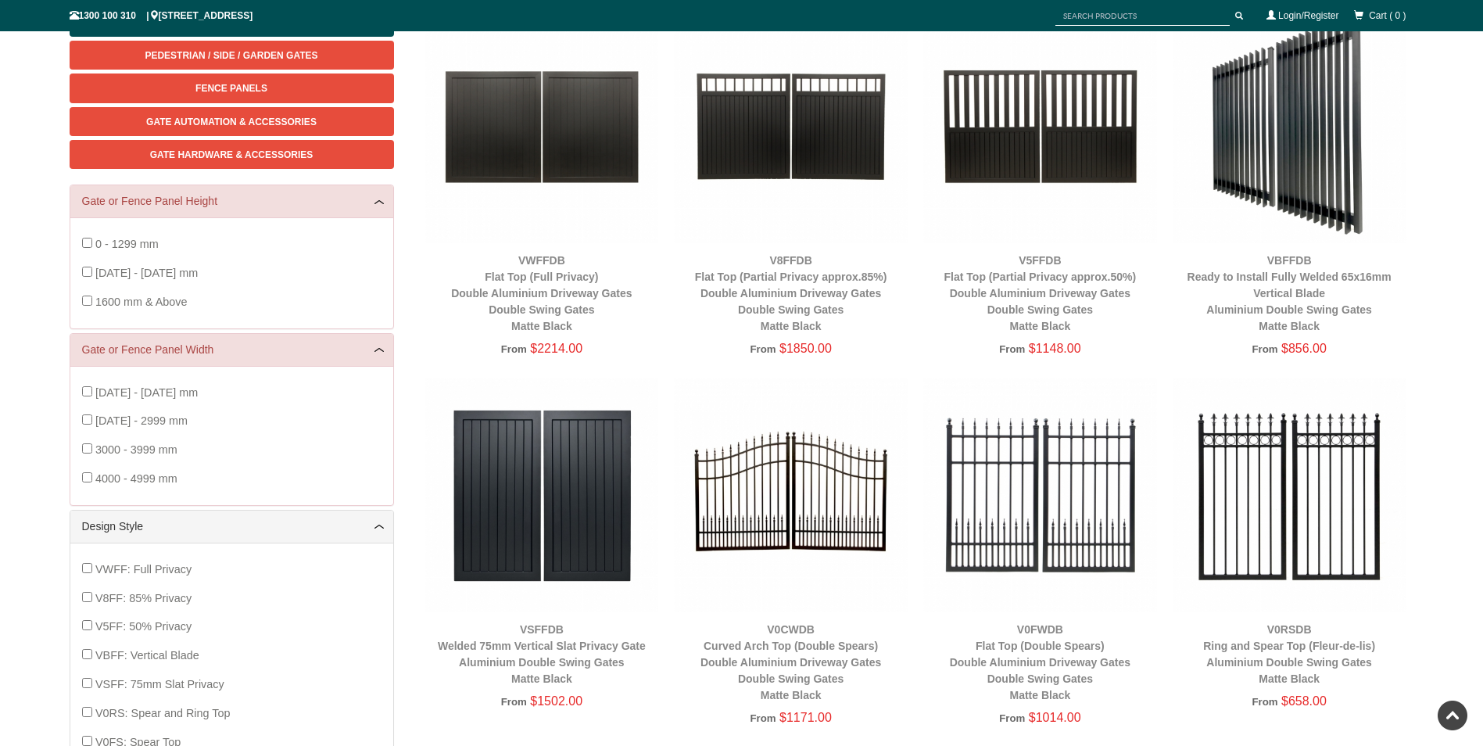
click at [551, 117] on img at bounding box center [542, 126] width 234 height 234
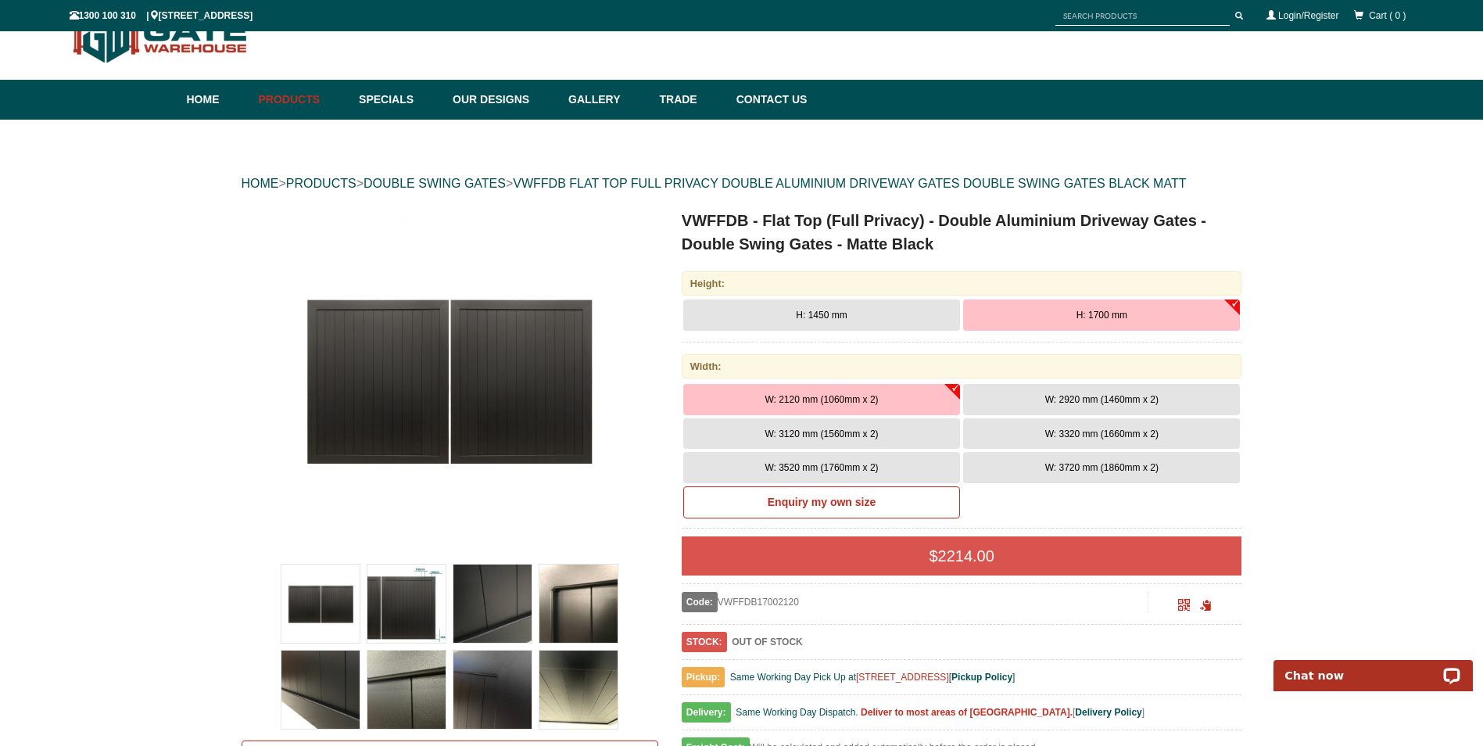
click at [1117, 323] on button "H: 1700 mm" at bounding box center [1101, 314] width 277 height 31
click at [1123, 396] on span "W: 2920 mm (1460mm x 2)" at bounding box center [1101, 399] width 113 height 11
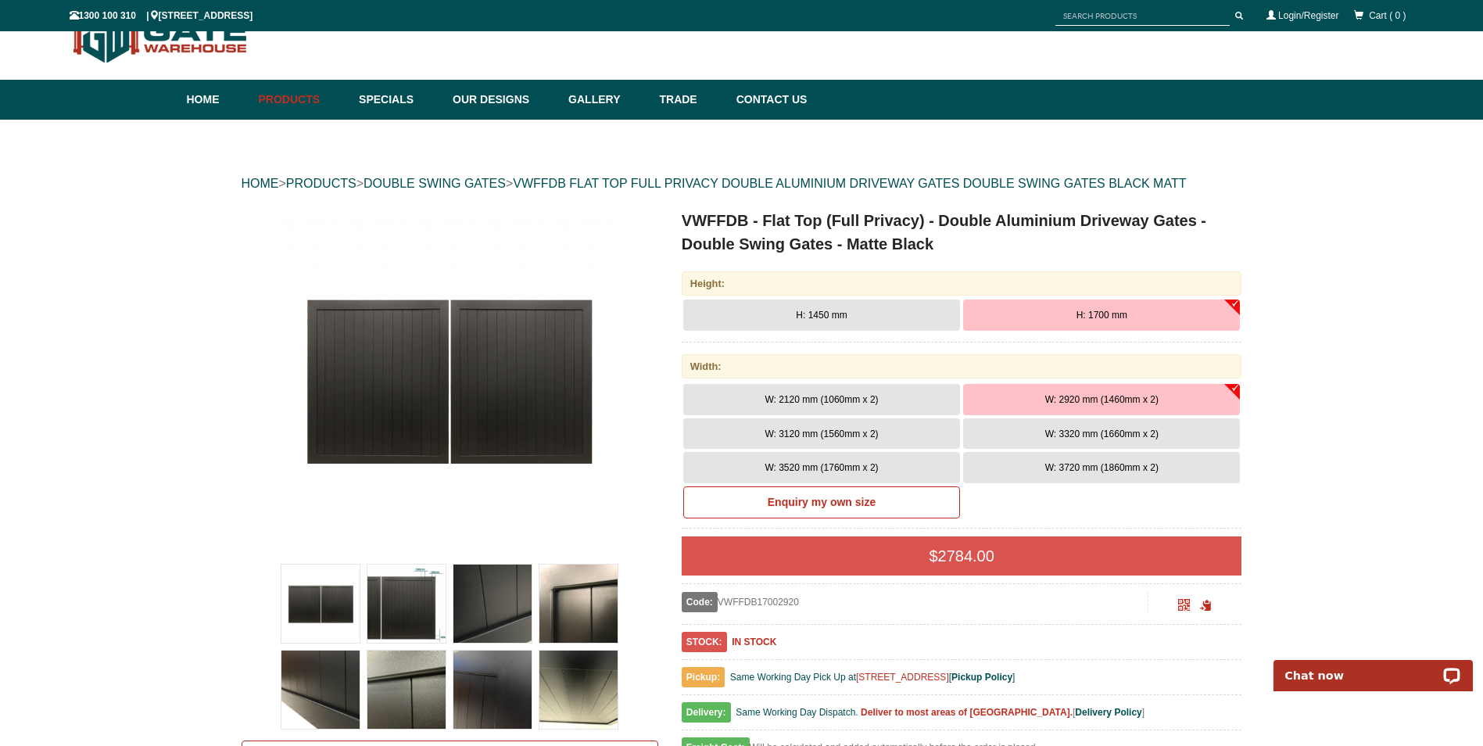
click at [925, 399] on button "W: 2120 mm (1060mm x 2)" at bounding box center [821, 399] width 277 height 31
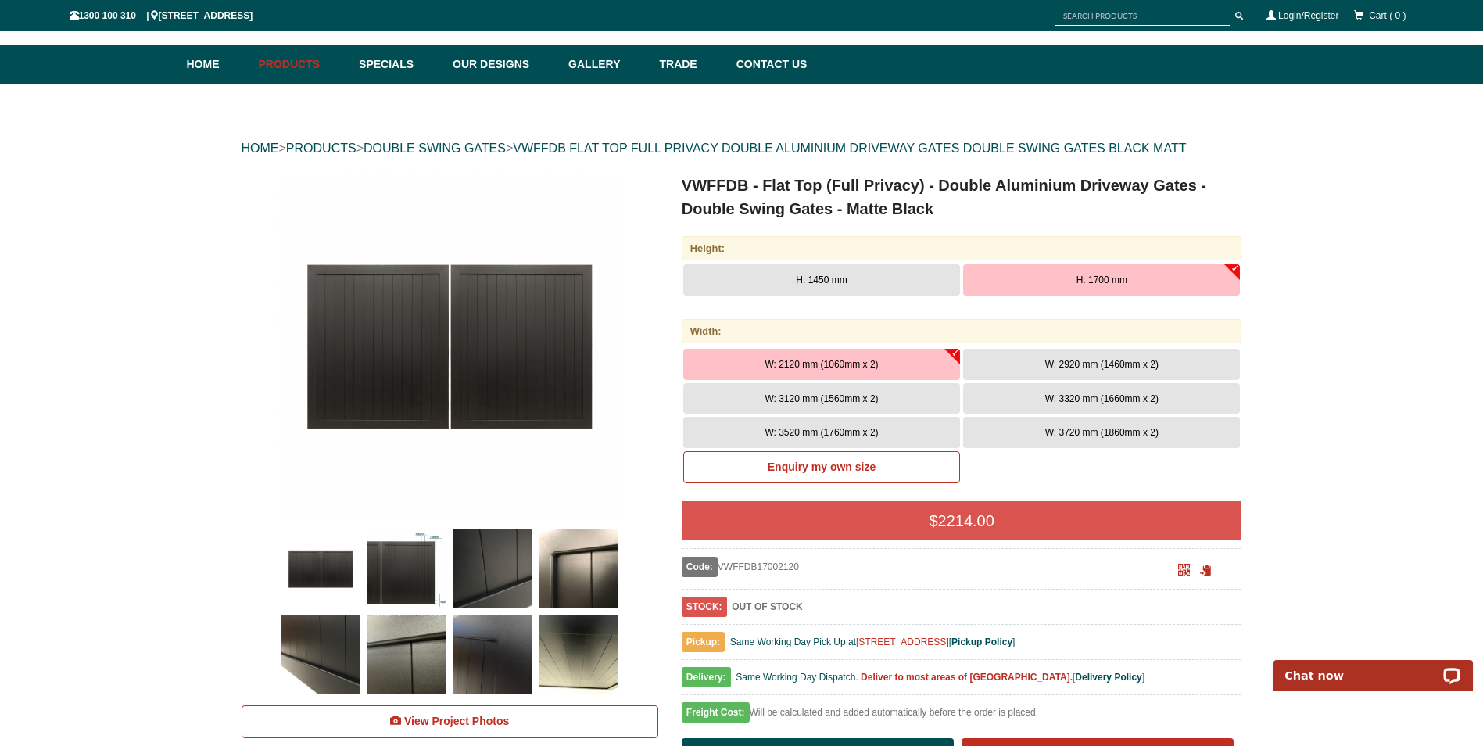
scroll to position [78, 0]
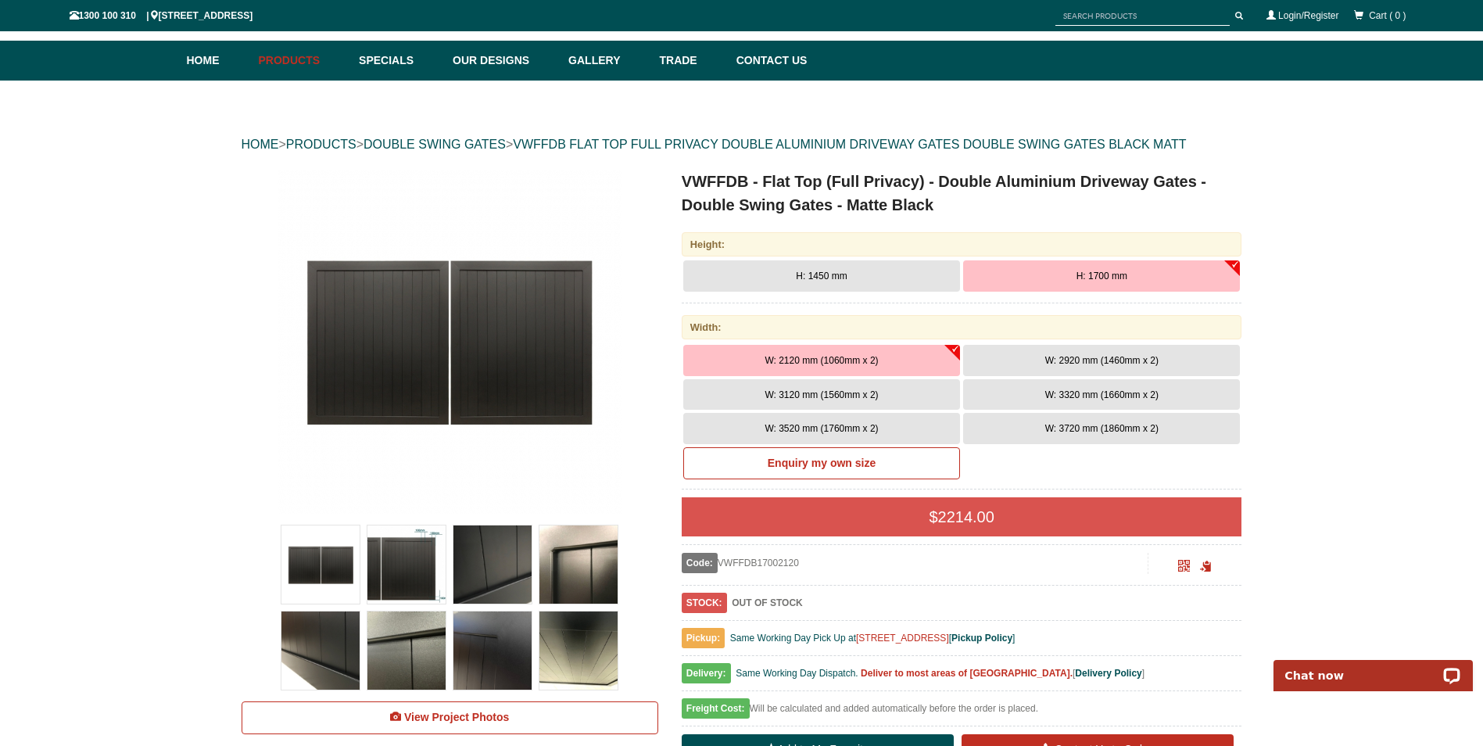
click at [1084, 366] on button "W: 2920 mm (1460mm x 2)" at bounding box center [1101, 360] width 277 height 31
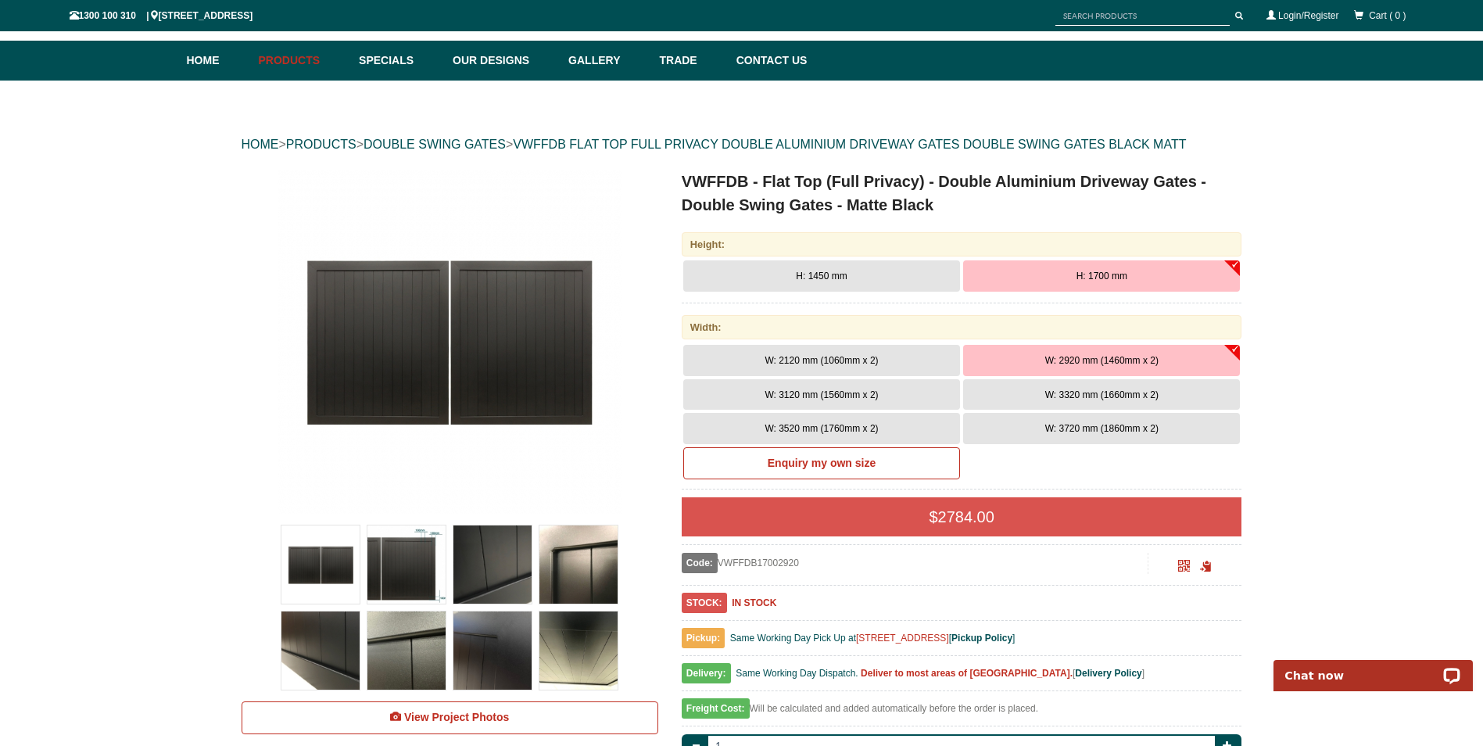
click at [841, 351] on button "W: 2120 mm (1060mm x 2)" at bounding box center [821, 360] width 277 height 31
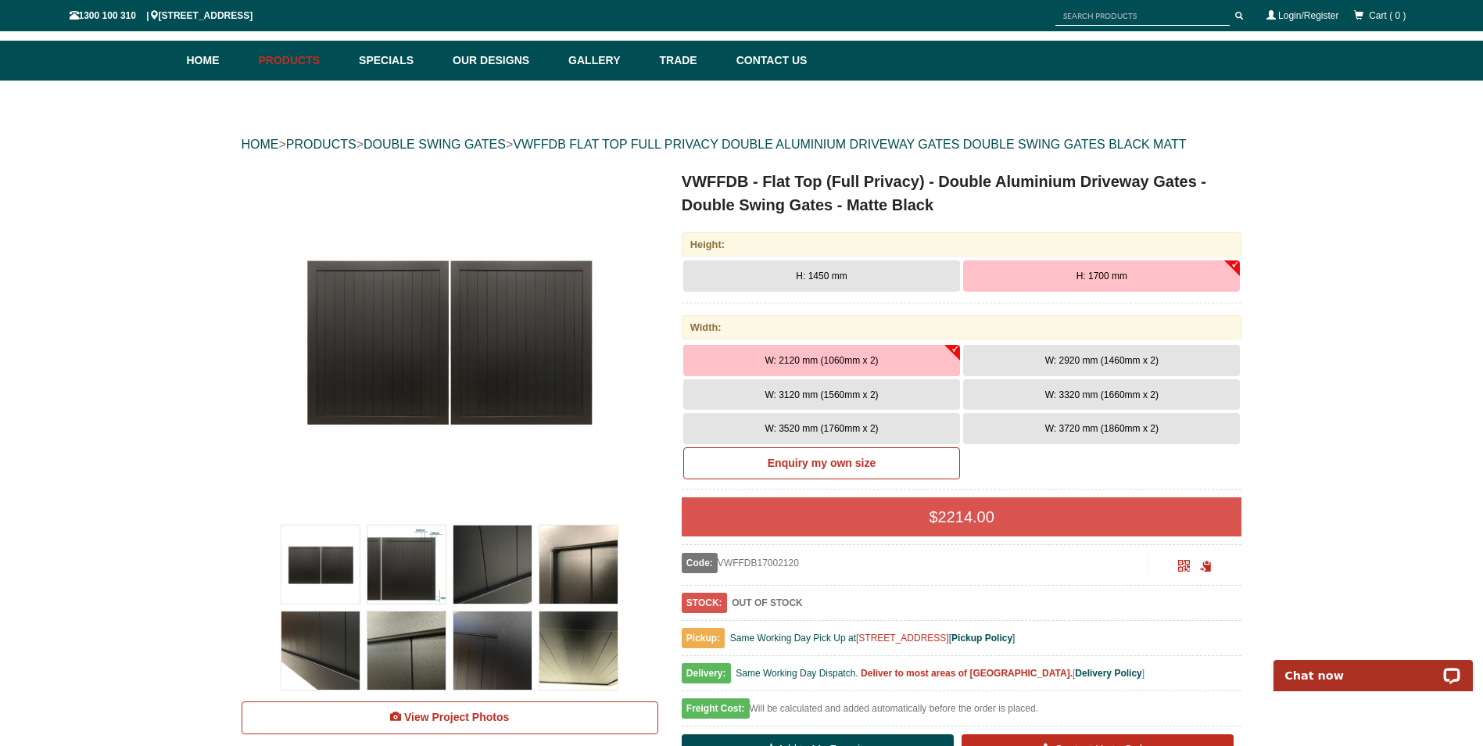
click at [1008, 355] on button "W: 2920 mm (1460mm x 2)" at bounding box center [1101, 360] width 277 height 31
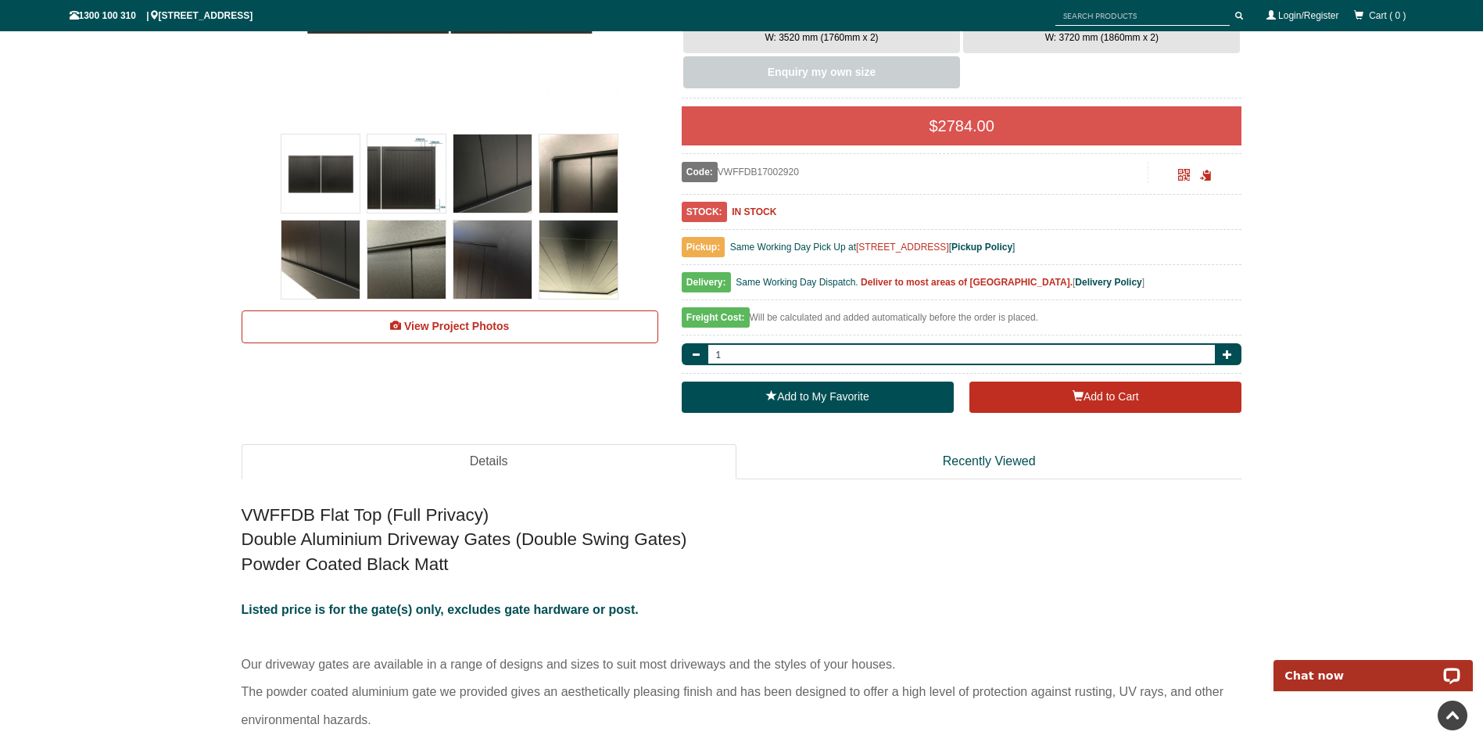
scroll to position [0, 0]
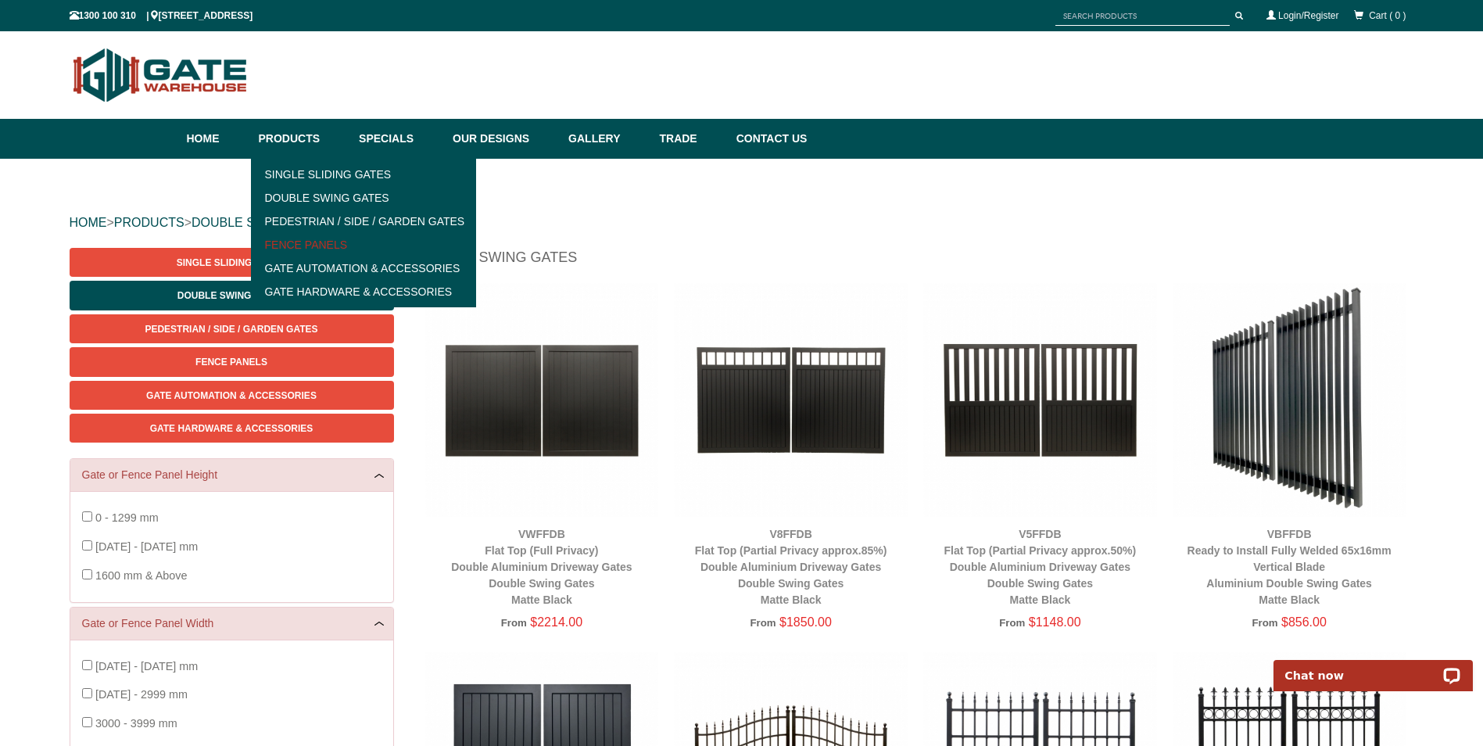
drag, startPoint x: 309, startPoint y: 246, endPoint x: 336, endPoint y: 246, distance: 27.4
click at [309, 246] on link "Fence Panels" at bounding box center [364, 244] width 217 height 23
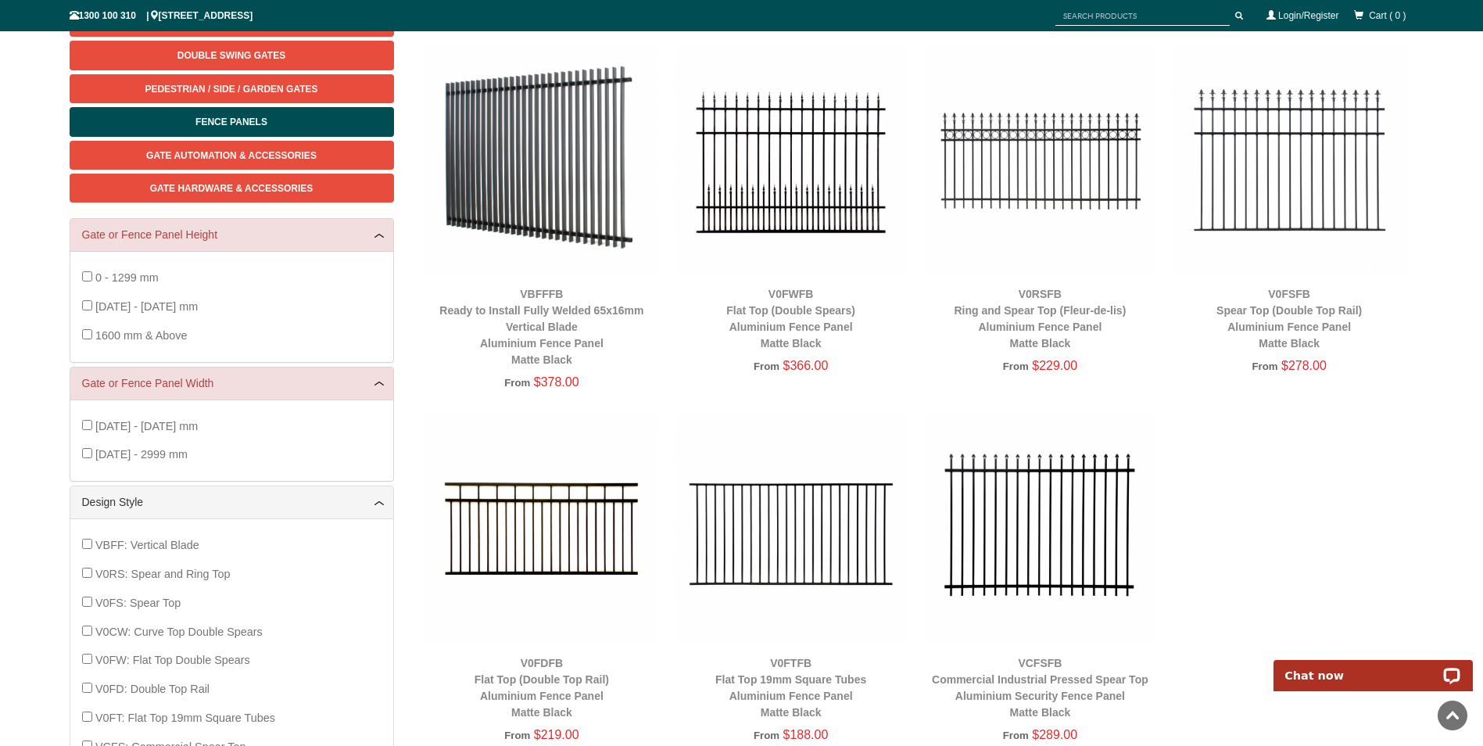
scroll to position [39, 0]
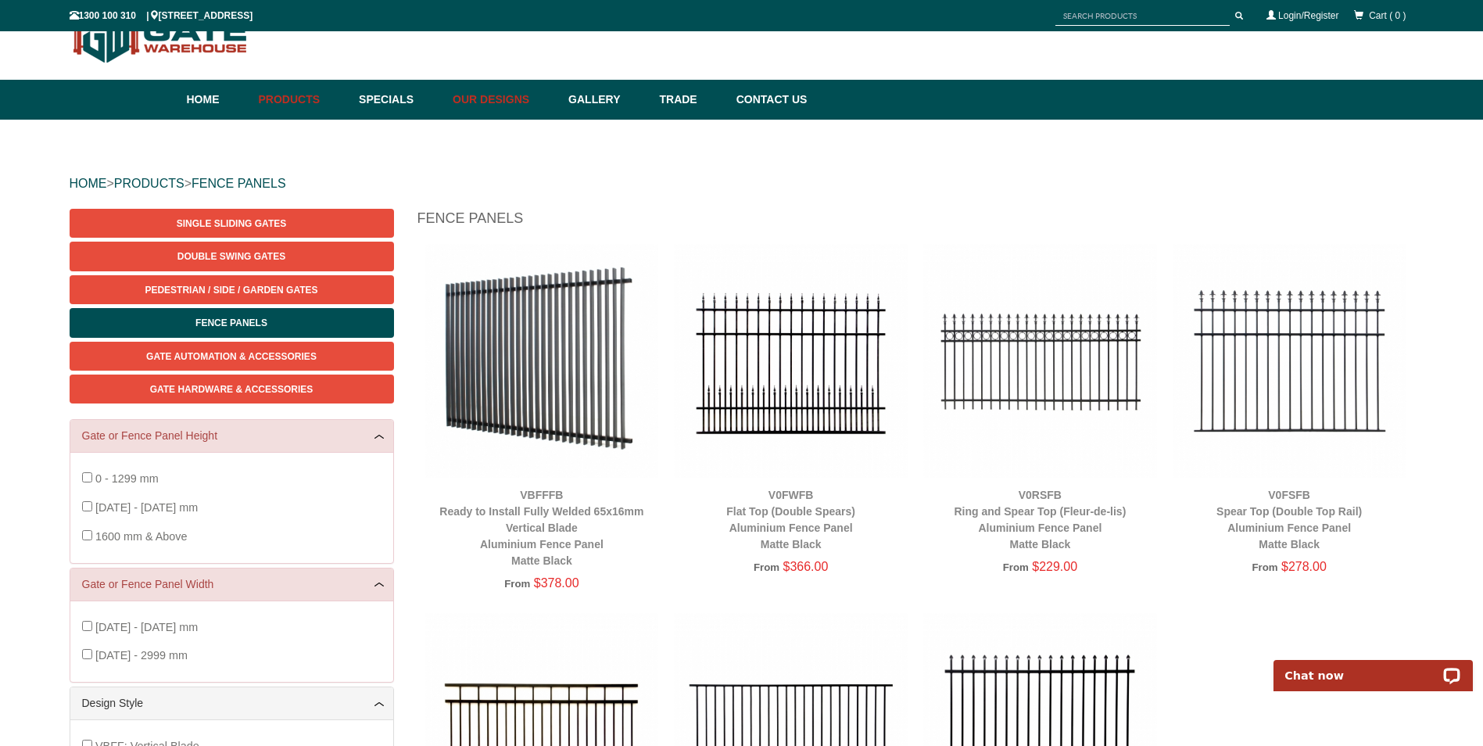
click at [526, 95] on link "Our Designs" at bounding box center [503, 100] width 116 height 40
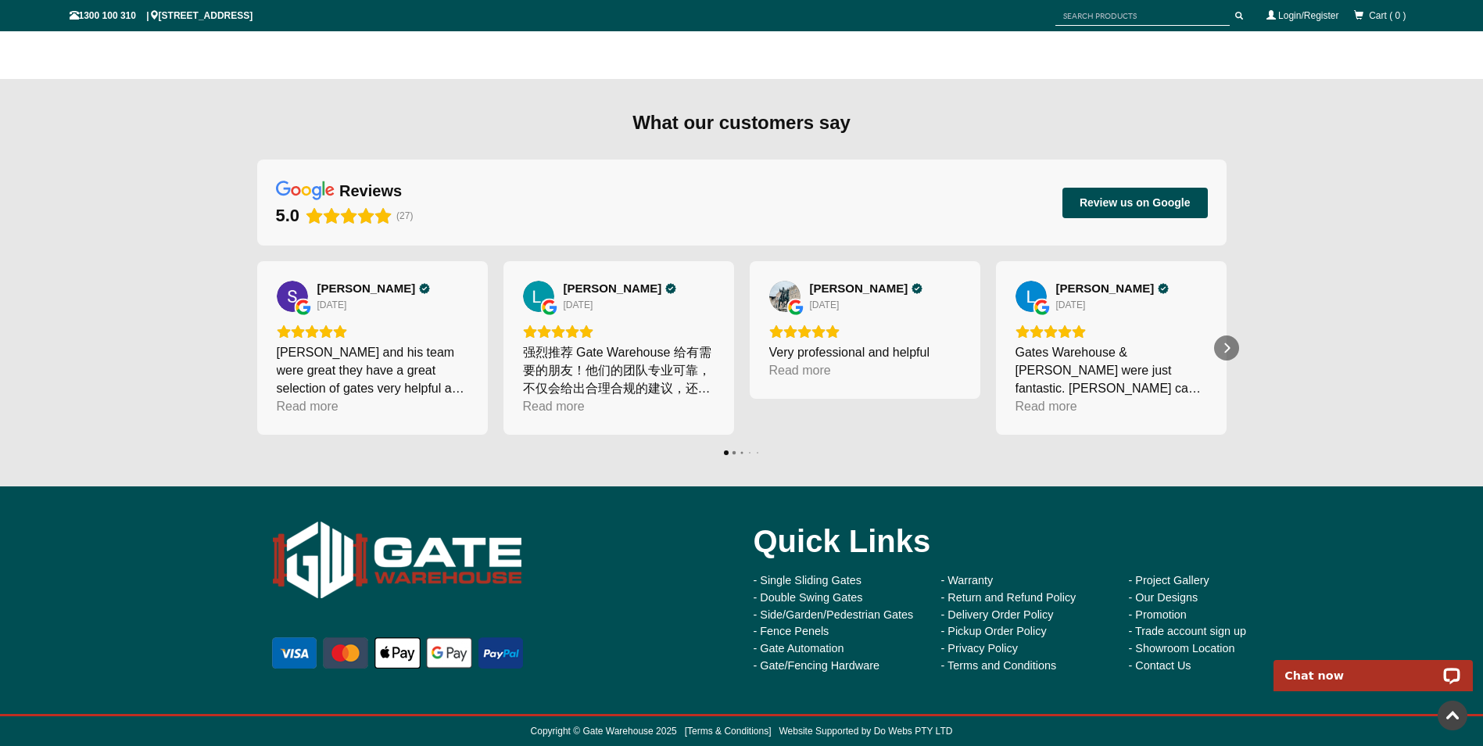
scroll to position [1422, 0]
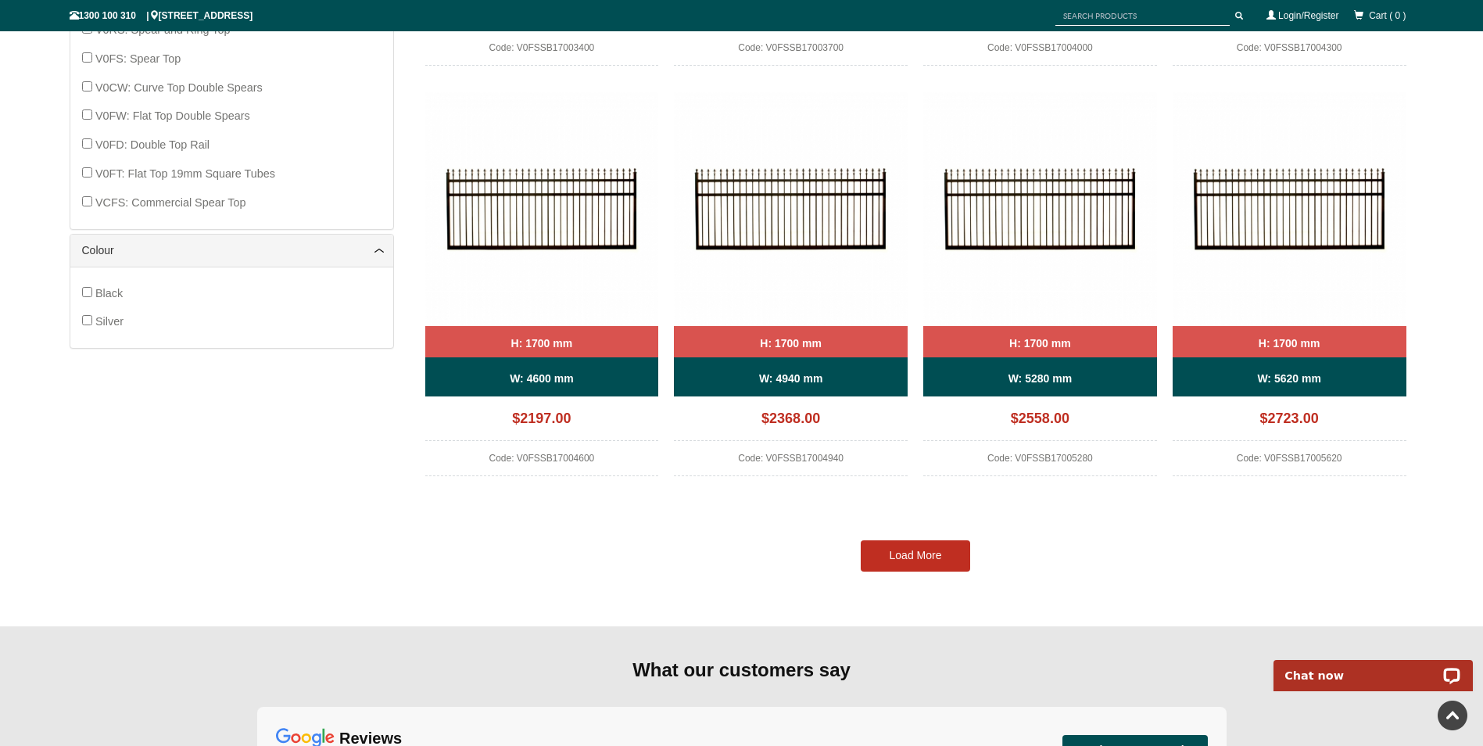
click at [949, 554] on link "Load More" at bounding box center [915, 555] width 109 height 31
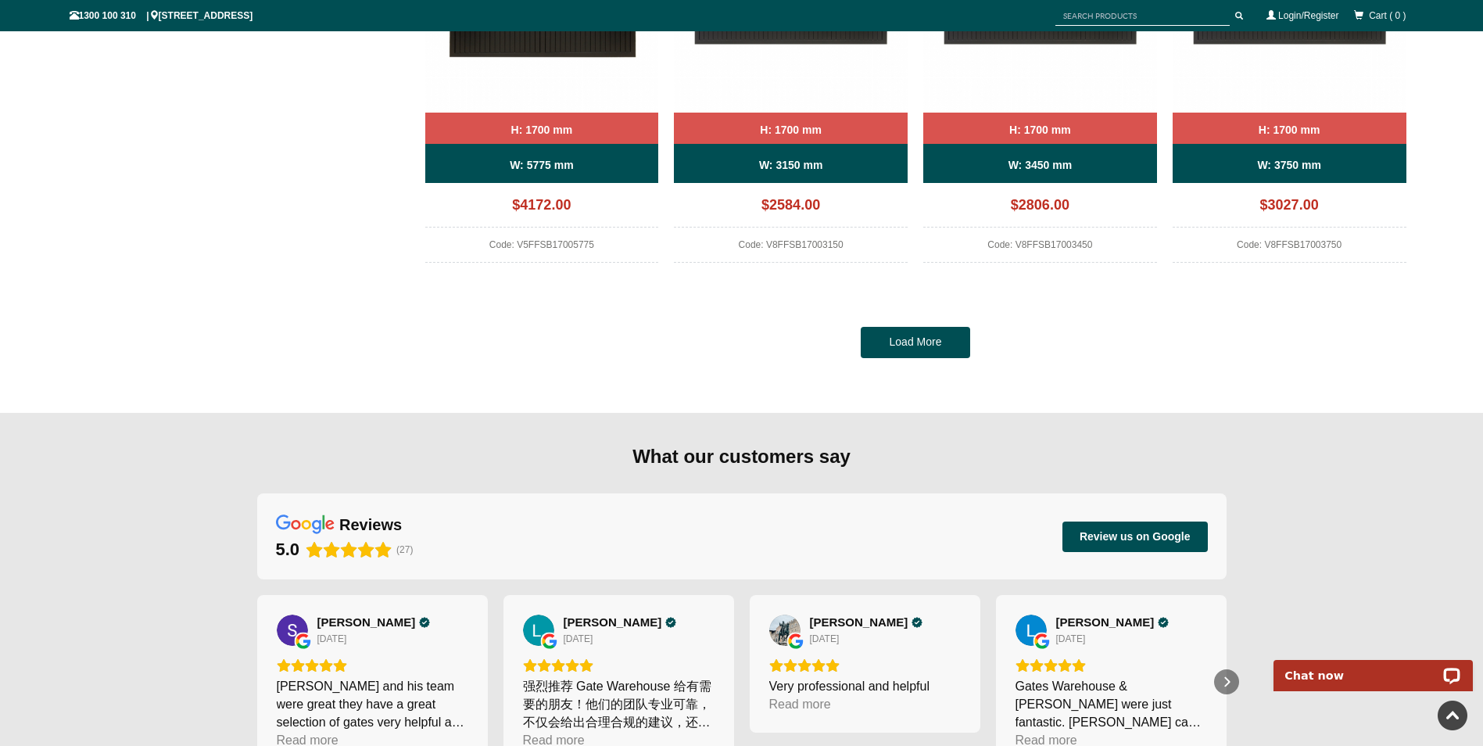
scroll to position [3142, 0]
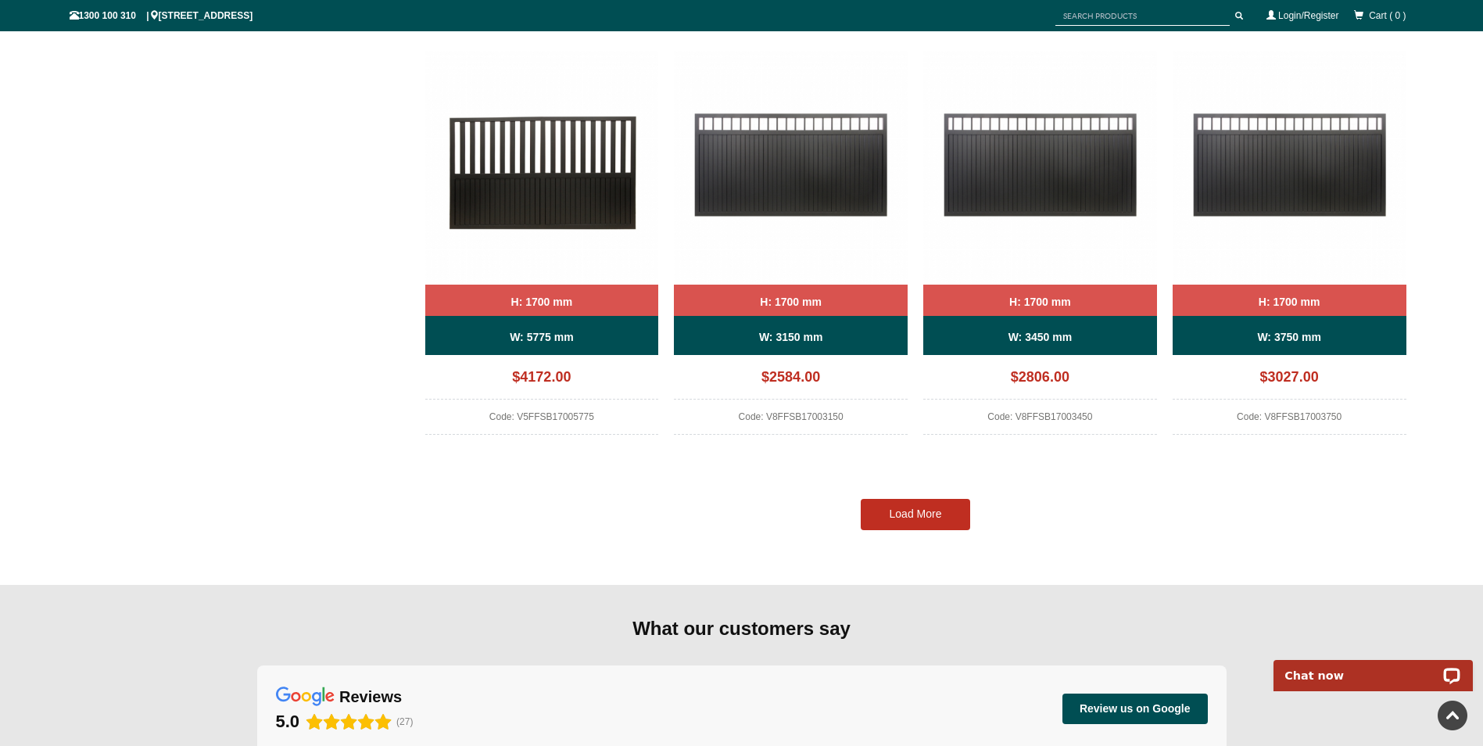
click at [875, 511] on link "Load More" at bounding box center [915, 514] width 109 height 31
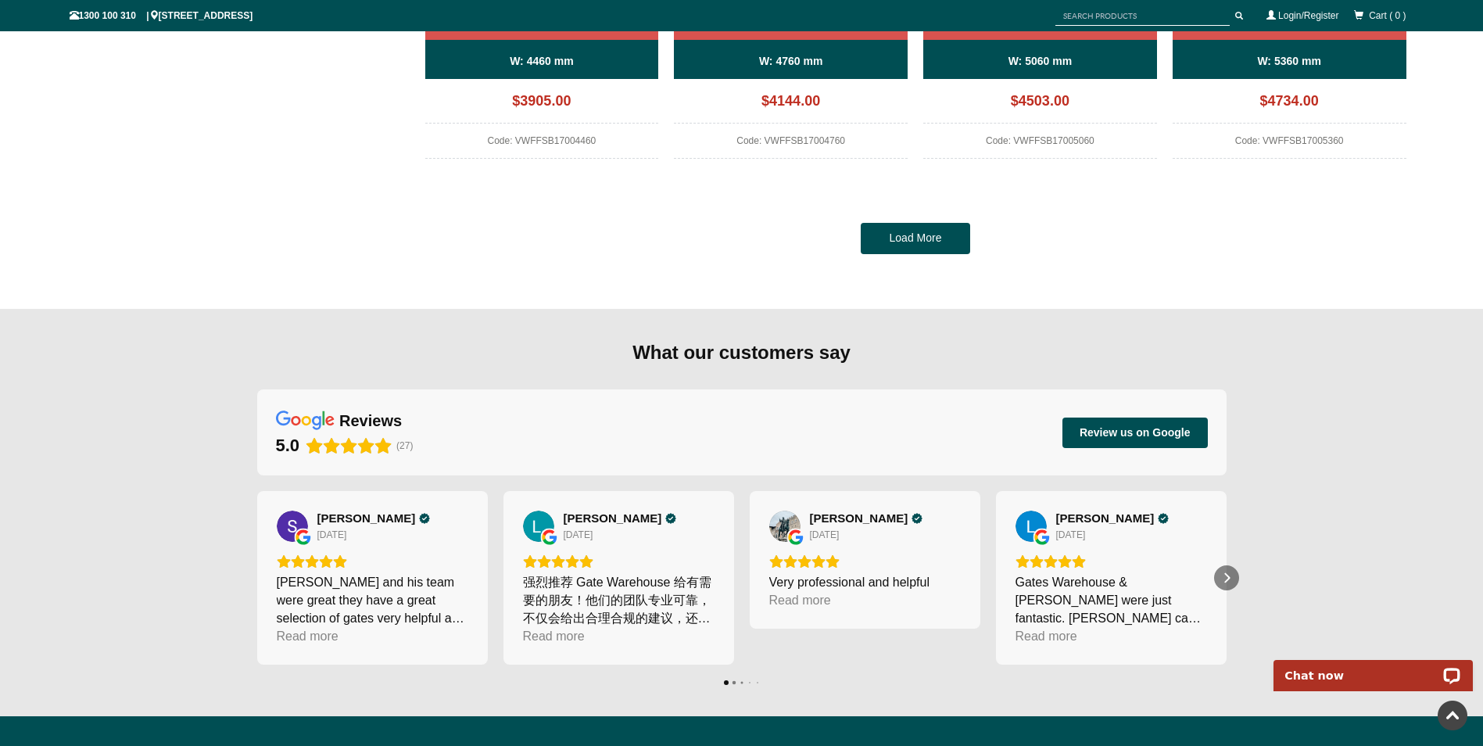
scroll to position [4862, 0]
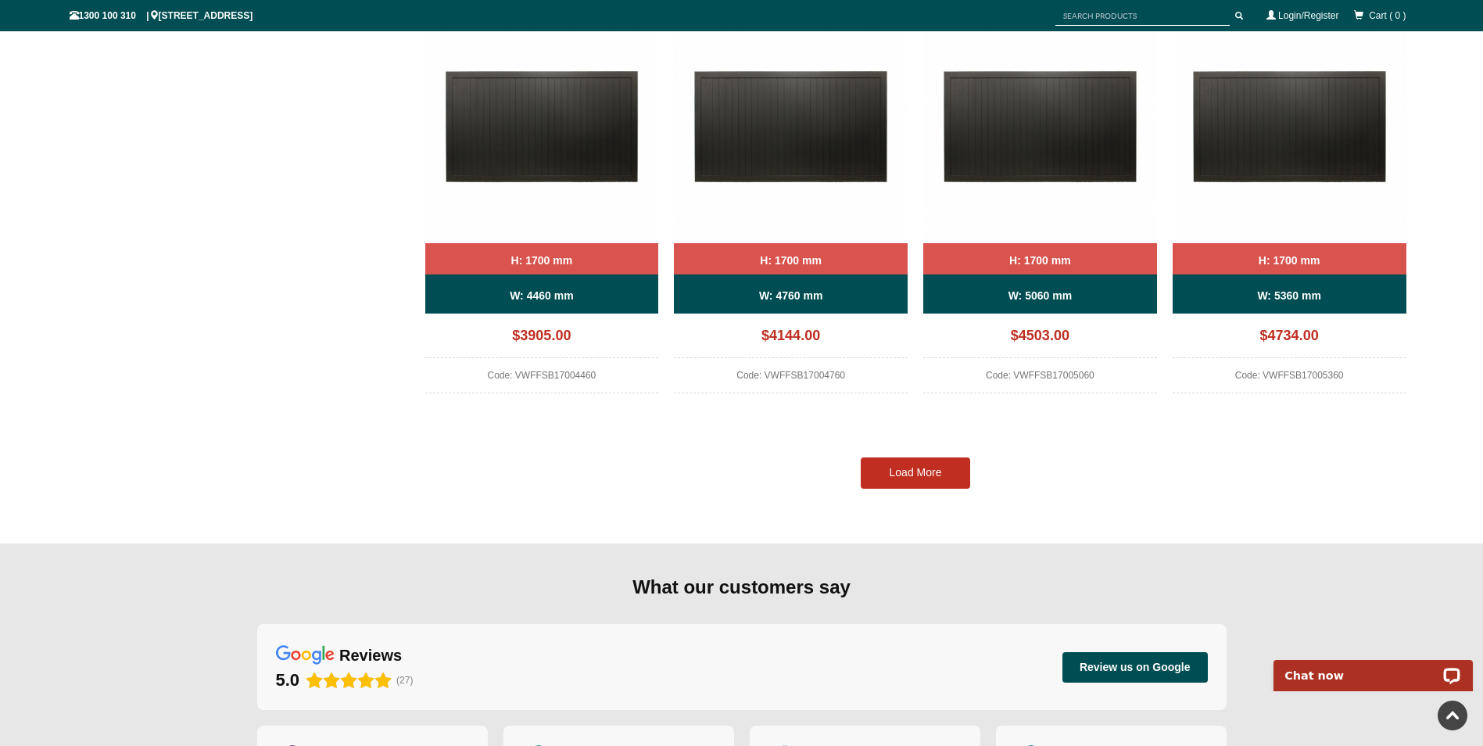
click at [882, 475] on link "Load More" at bounding box center [915, 472] width 109 height 31
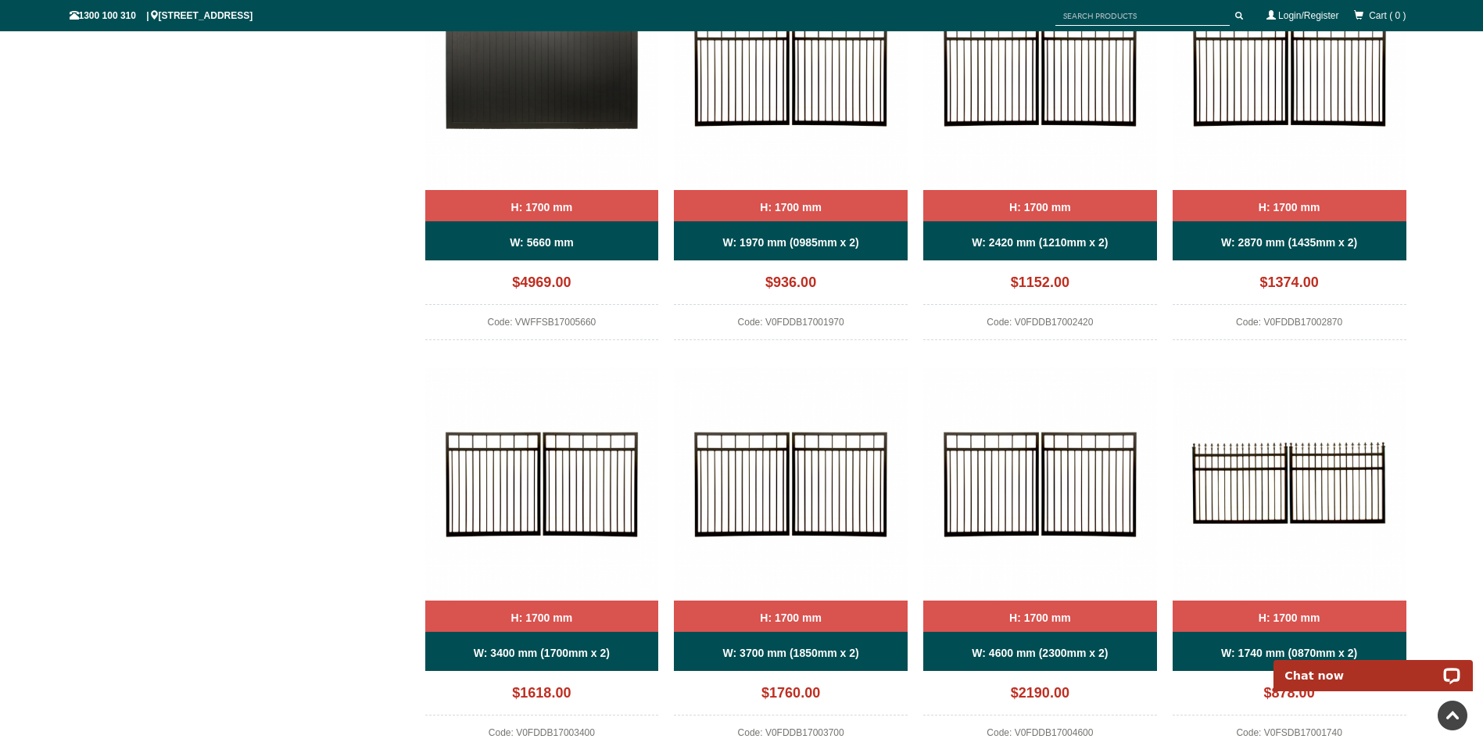
scroll to position [4816, 0]
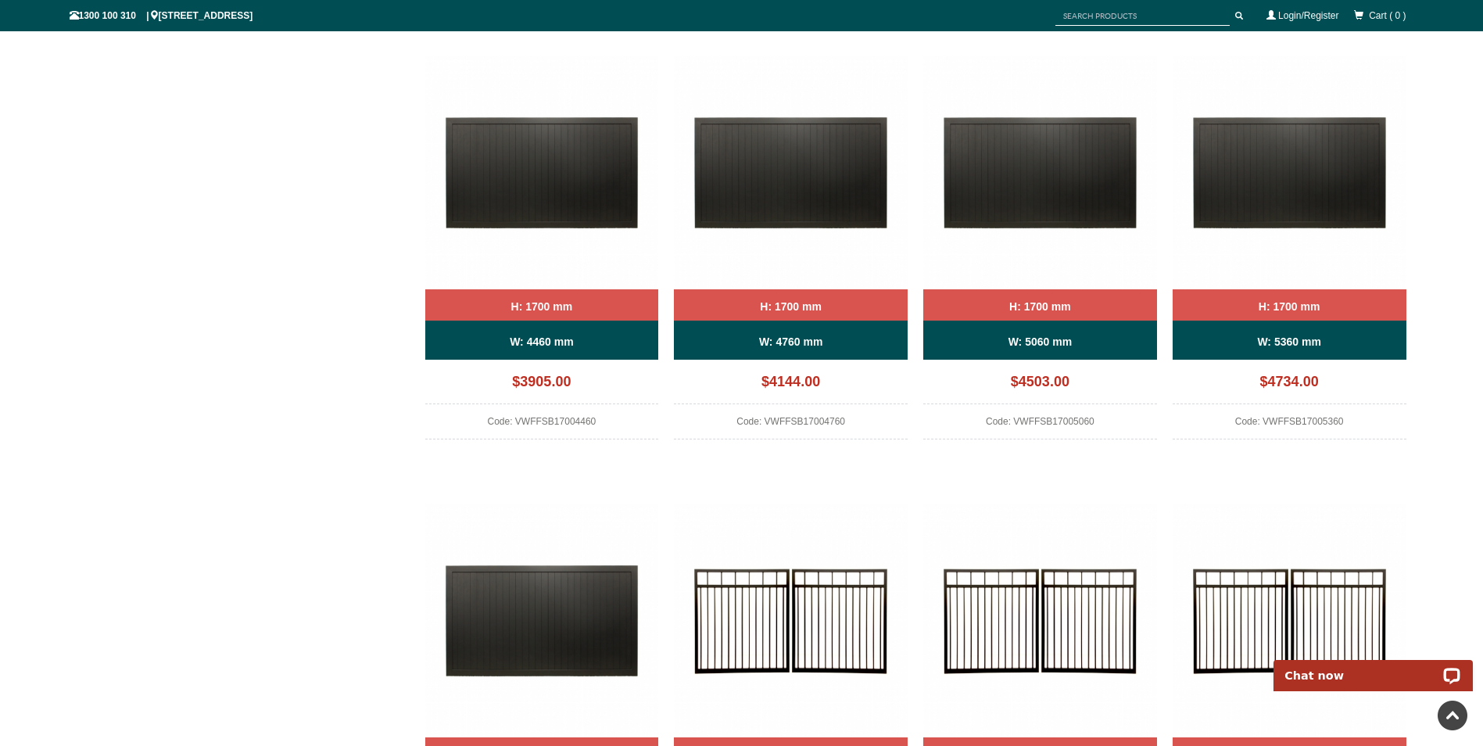
click at [769, 189] on img at bounding box center [791, 173] width 234 height 234
